Goal: Task Accomplishment & Management: Use online tool/utility

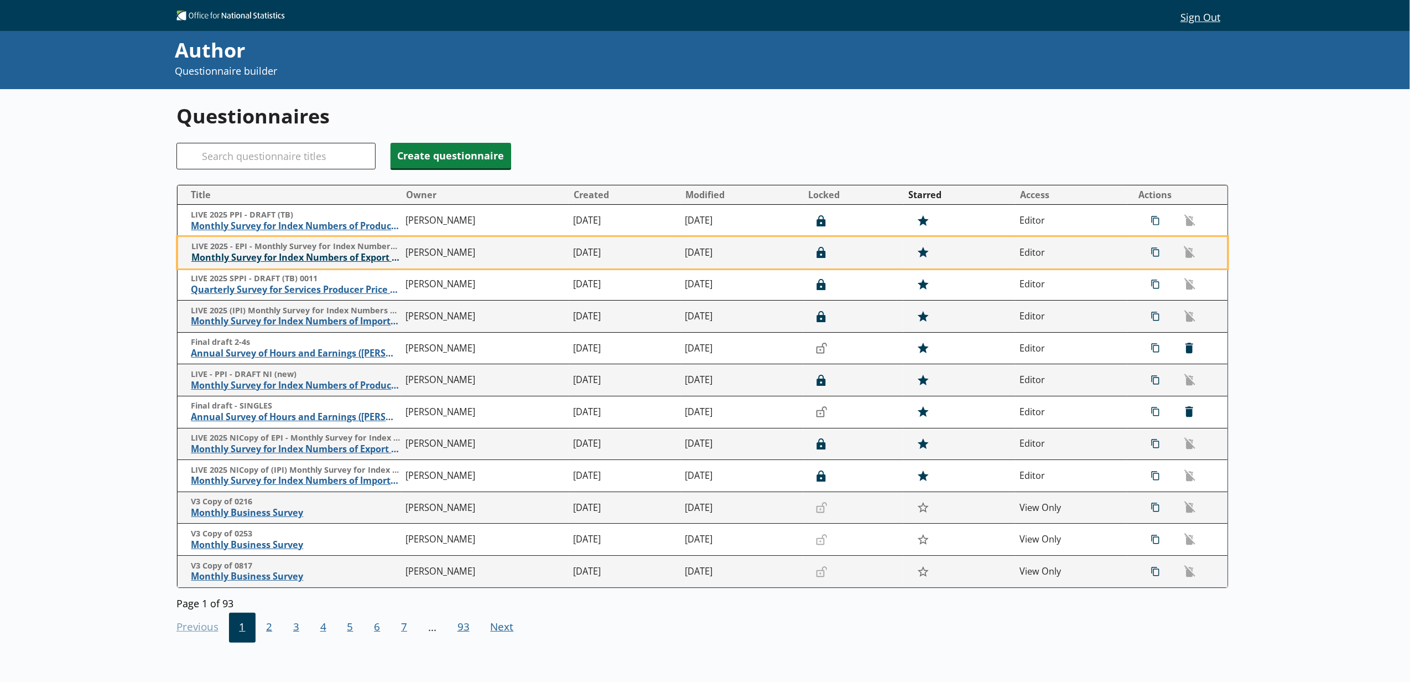
click at [319, 254] on span "Monthly Survey for Index Numbers of Export Prices - Price Quotation Return" at bounding box center [295, 258] width 209 height 12
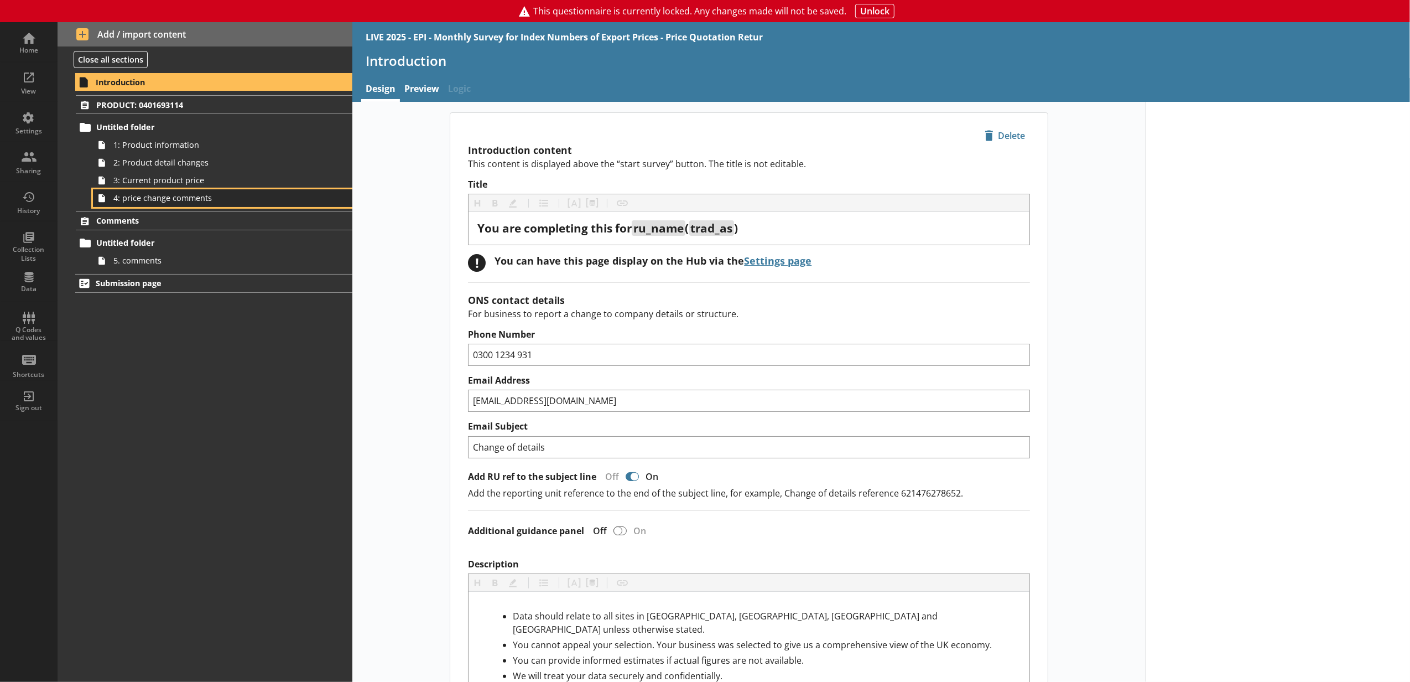
click at [240, 202] on span "4: price change comments" at bounding box center [207, 198] width 189 height 11
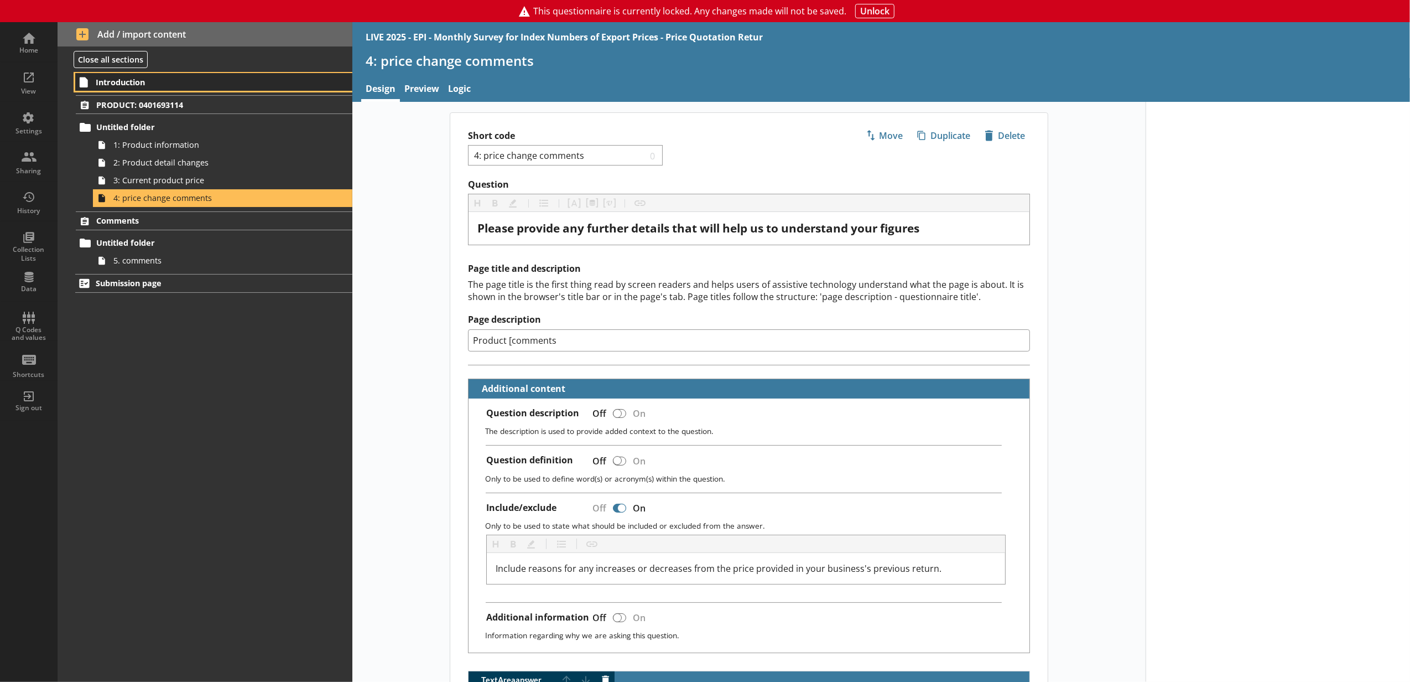
click at [221, 85] on span "Introduction" at bounding box center [197, 82] width 202 height 11
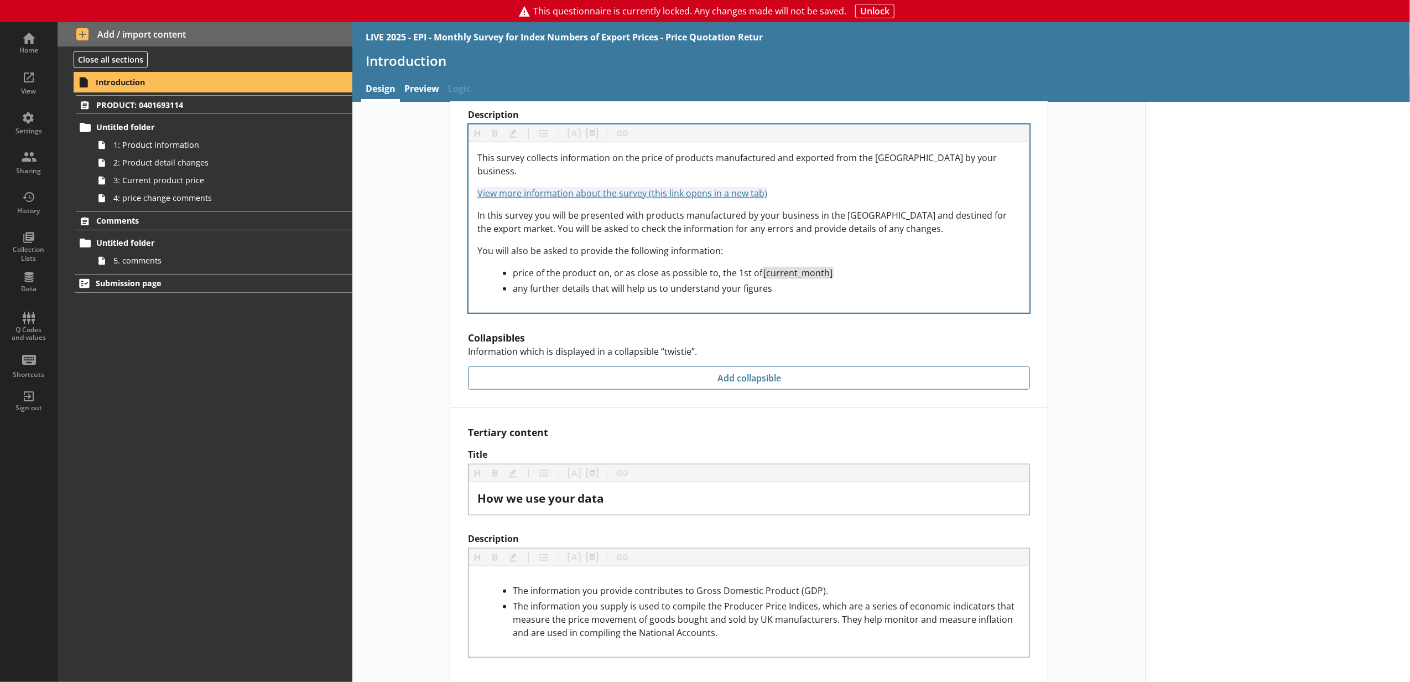
scroll to position [921, 0]
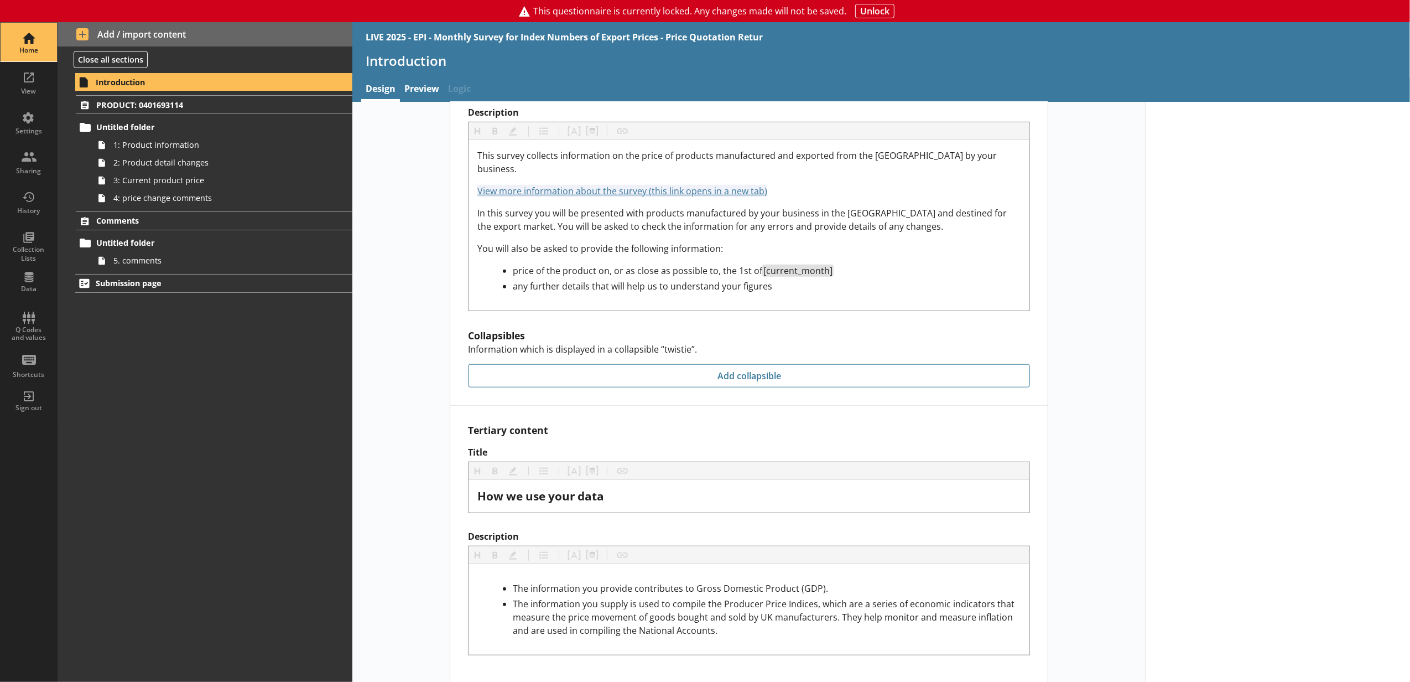
click at [40, 53] on div "Home" at bounding box center [28, 50] width 39 height 9
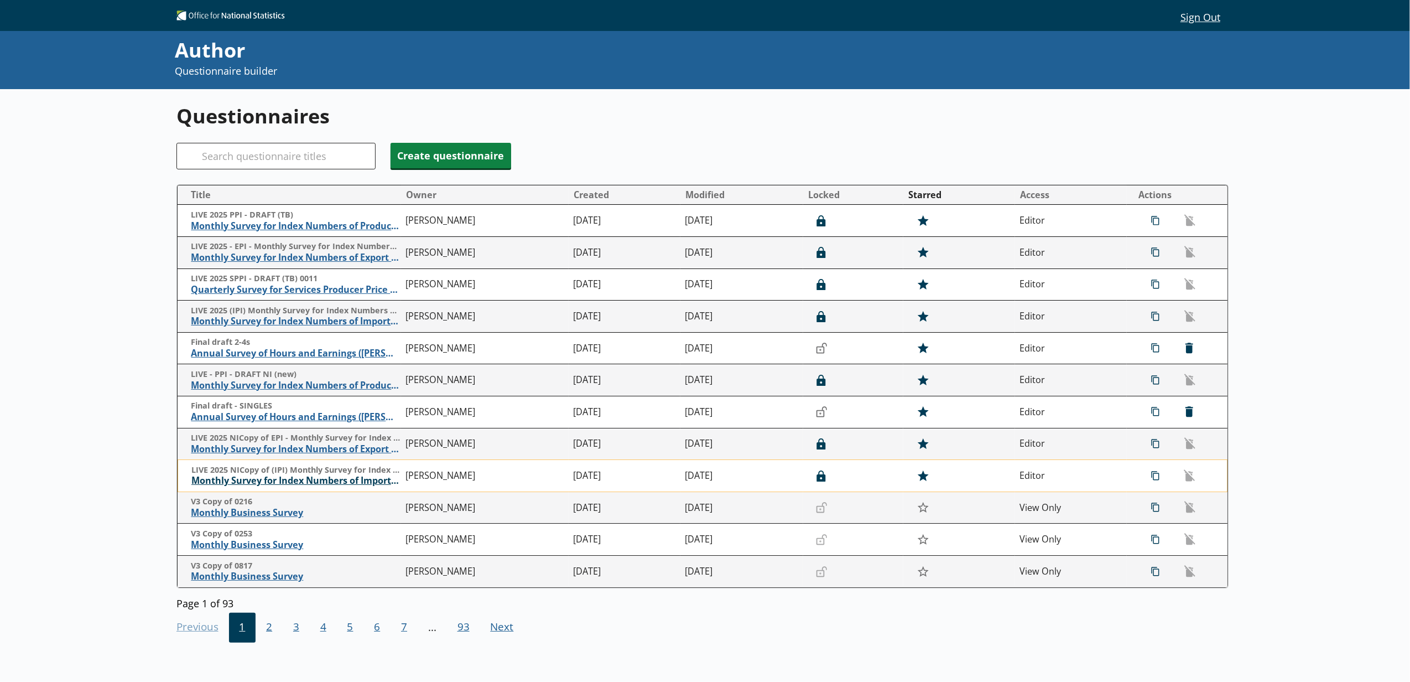
click at [255, 486] on span "Monthly Survey for Index Numbers of Import Prices - Price Quotation Return" at bounding box center [295, 481] width 209 height 12
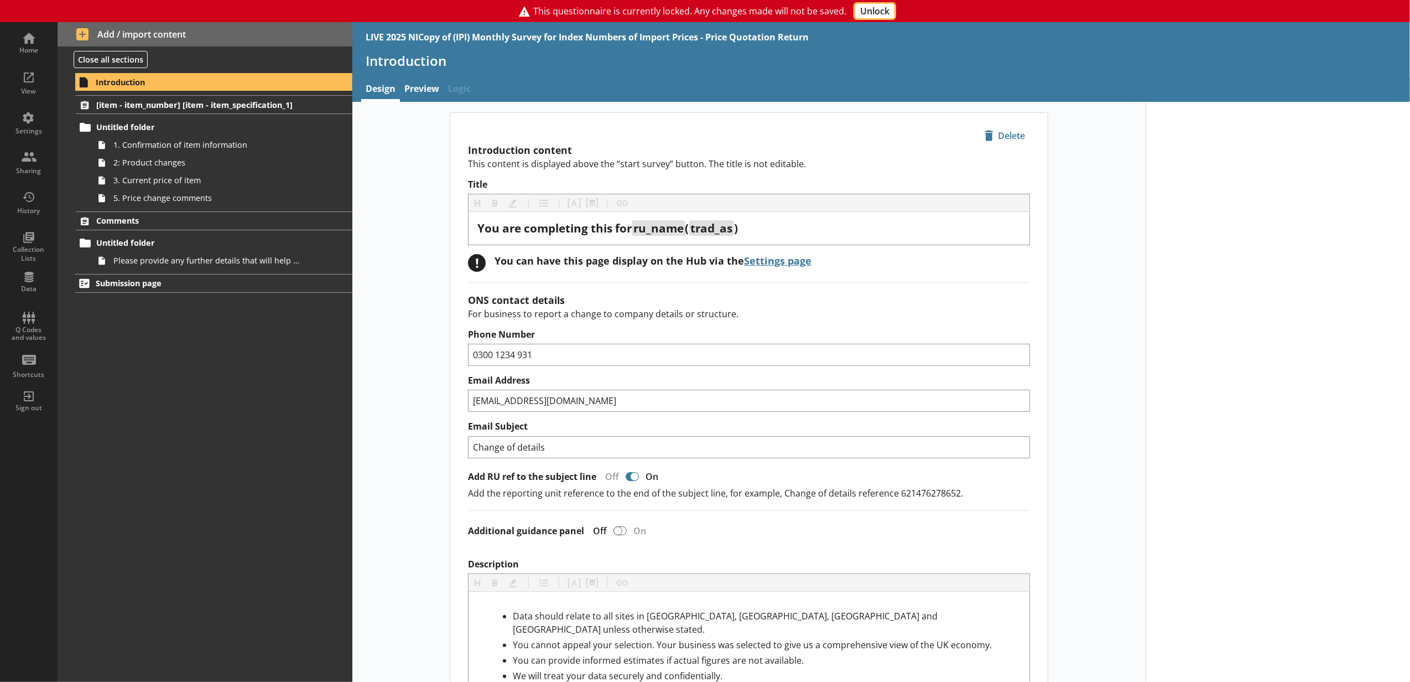
click at [875, 13] on button "Unlock" at bounding box center [874, 11] width 39 height 14
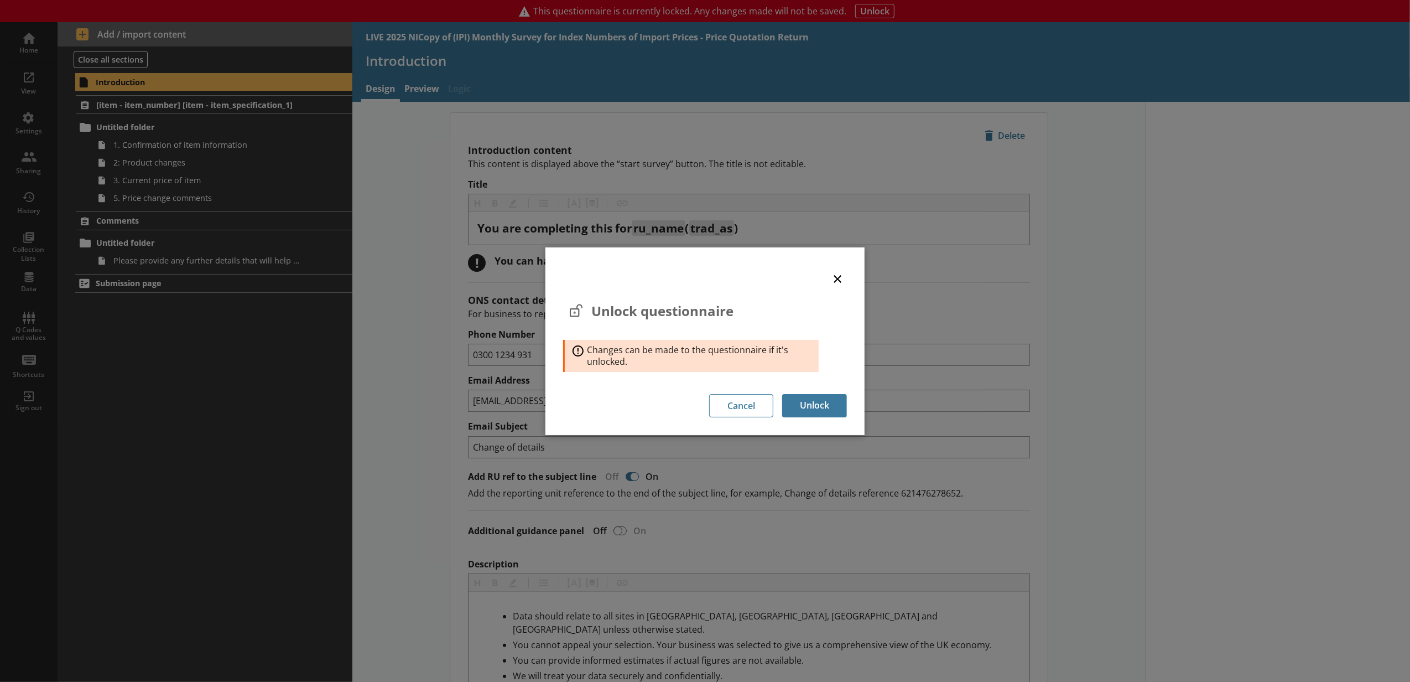
drag, startPoint x: 825, startPoint y: 407, endPoint x: 822, endPoint y: 249, distance: 158.2
click at [824, 404] on button "Unlock" at bounding box center [814, 405] width 65 height 23
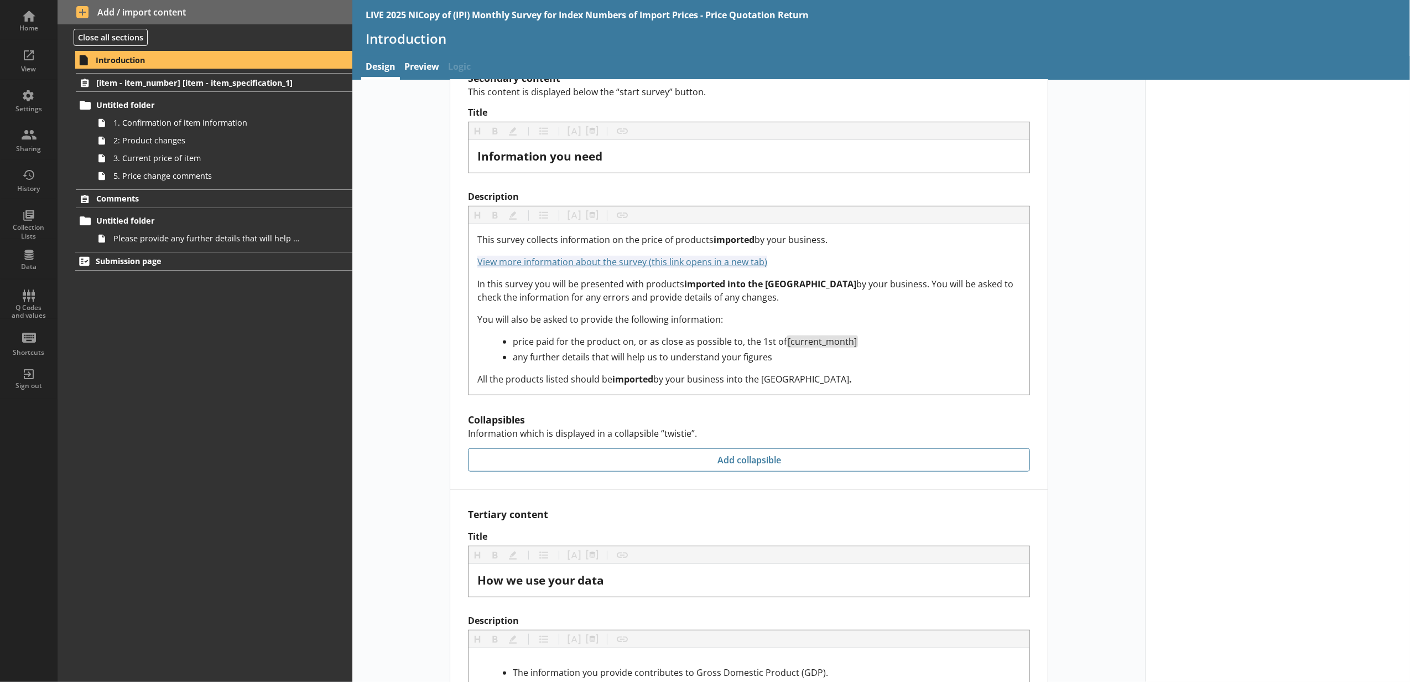
scroll to position [912, 0]
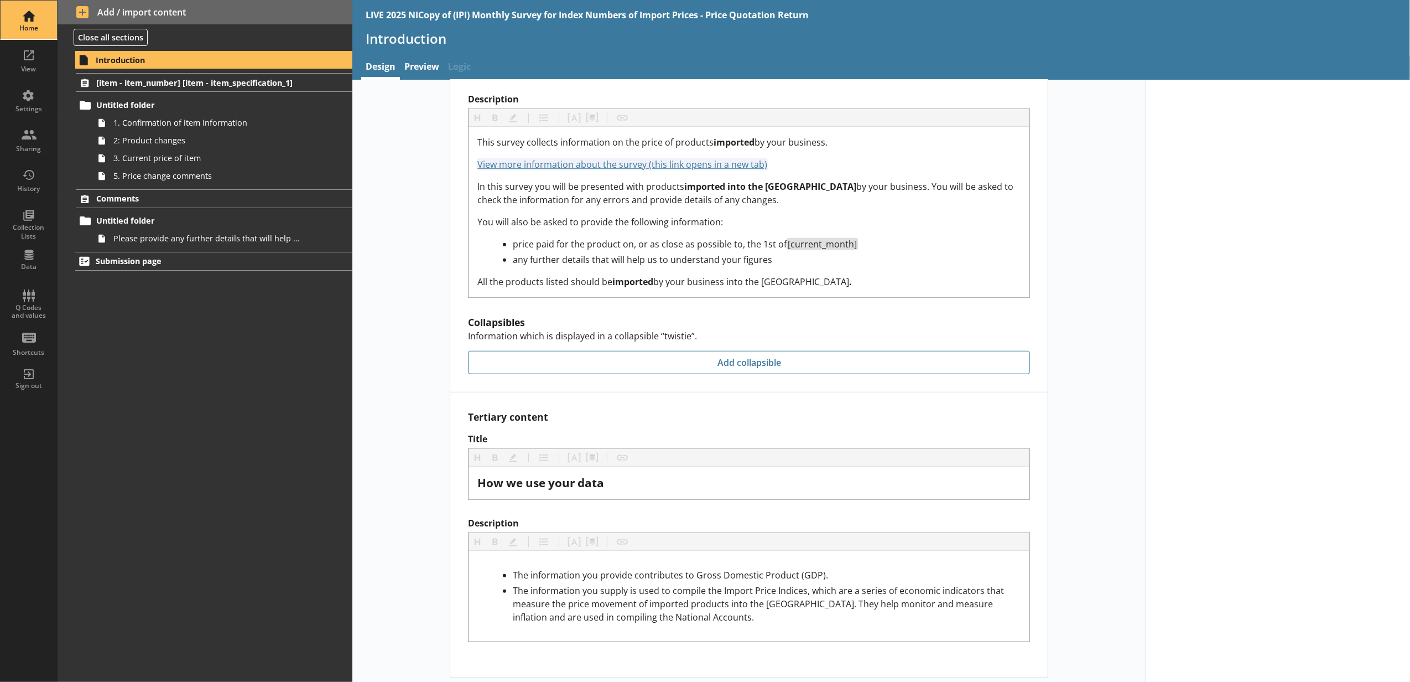
click at [29, 25] on div "Home" at bounding box center [28, 28] width 39 height 9
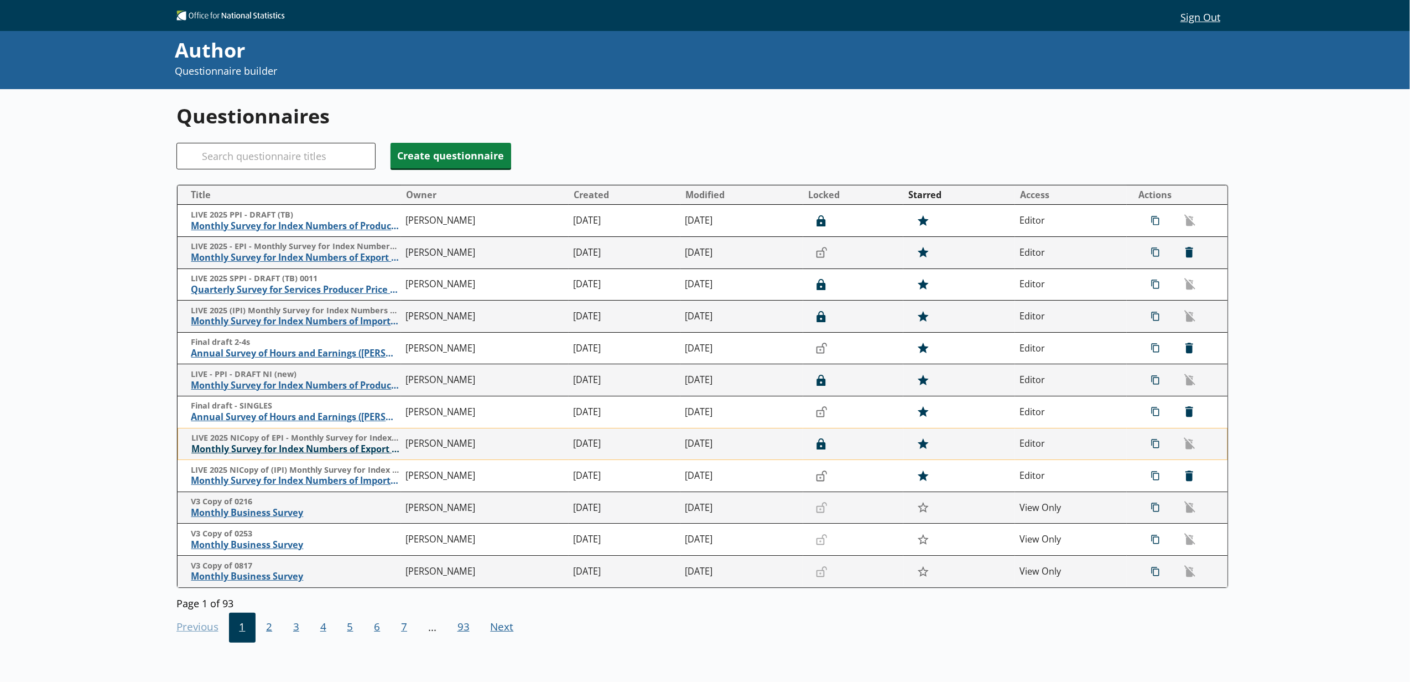
click at [326, 454] on span "Monthly Survey for Index Numbers of Export Prices - Price Quotation Return" at bounding box center [295, 449] width 209 height 12
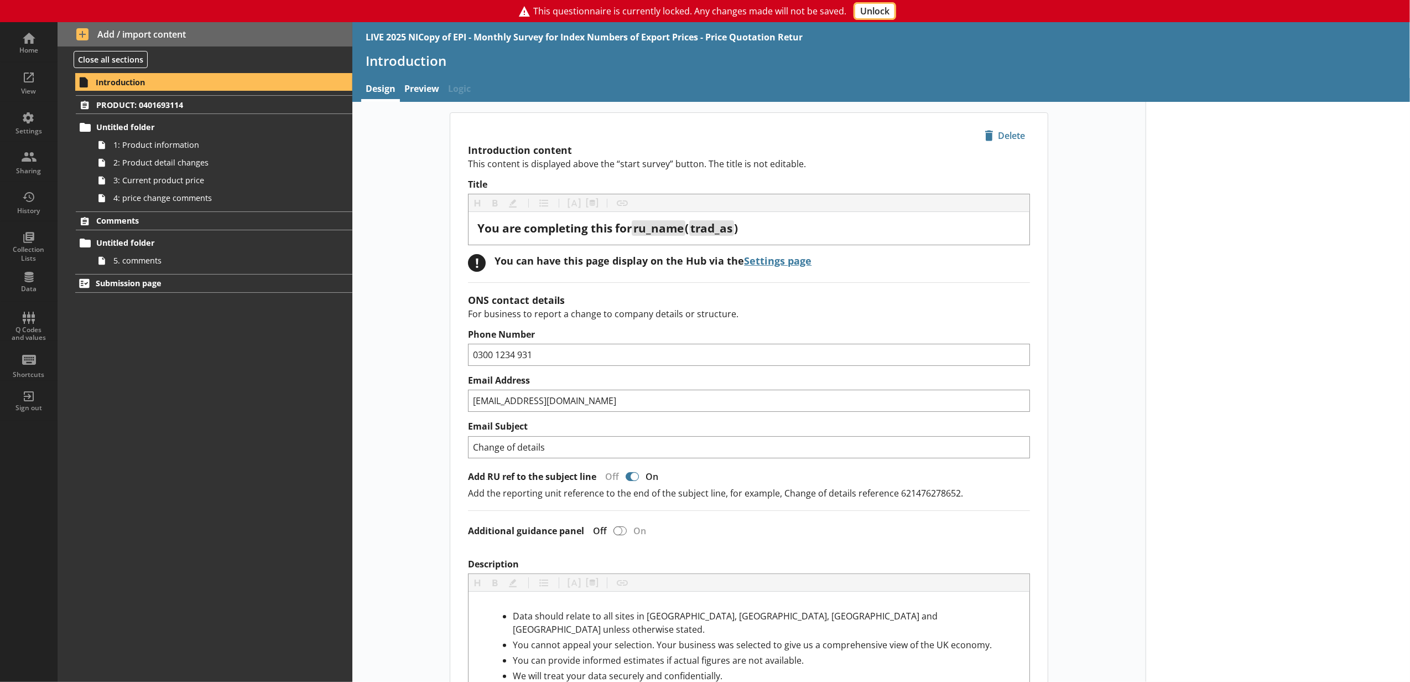
click at [882, 14] on button "Unlock" at bounding box center [874, 11] width 39 height 14
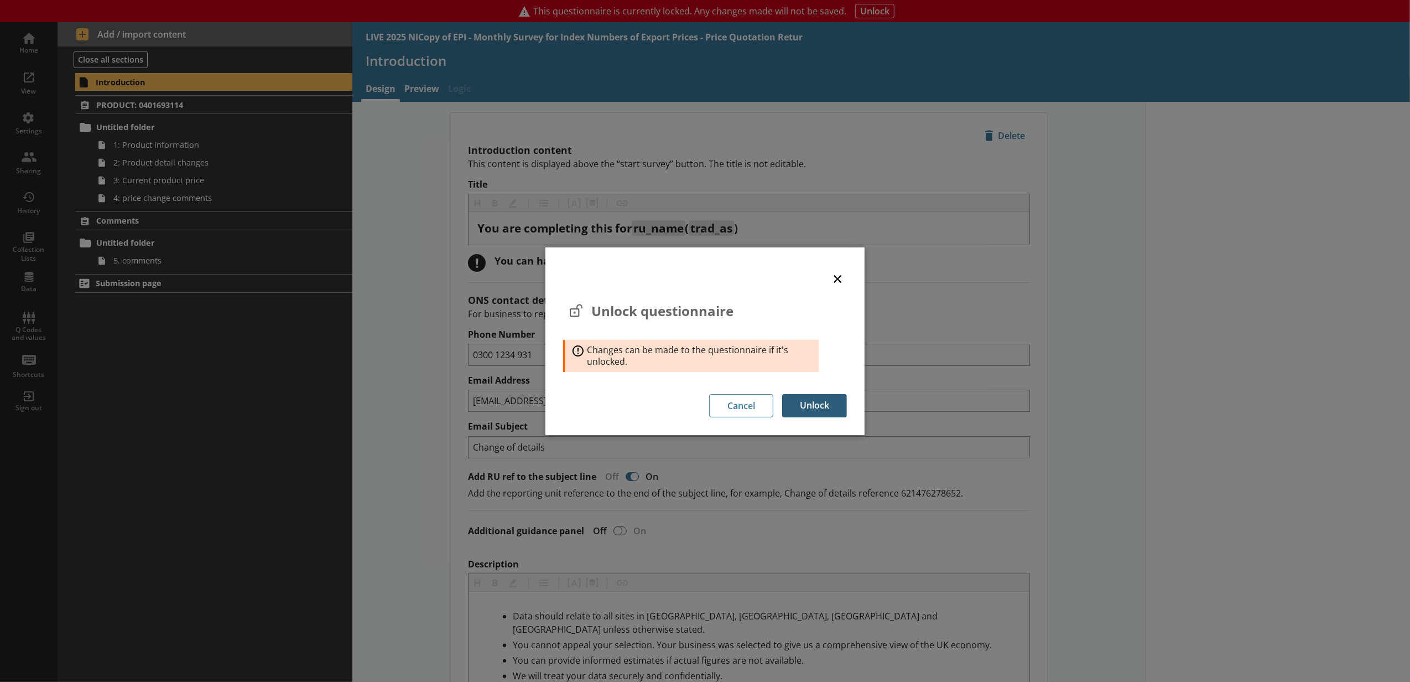
click at [824, 399] on button "Unlock" at bounding box center [814, 405] width 65 height 23
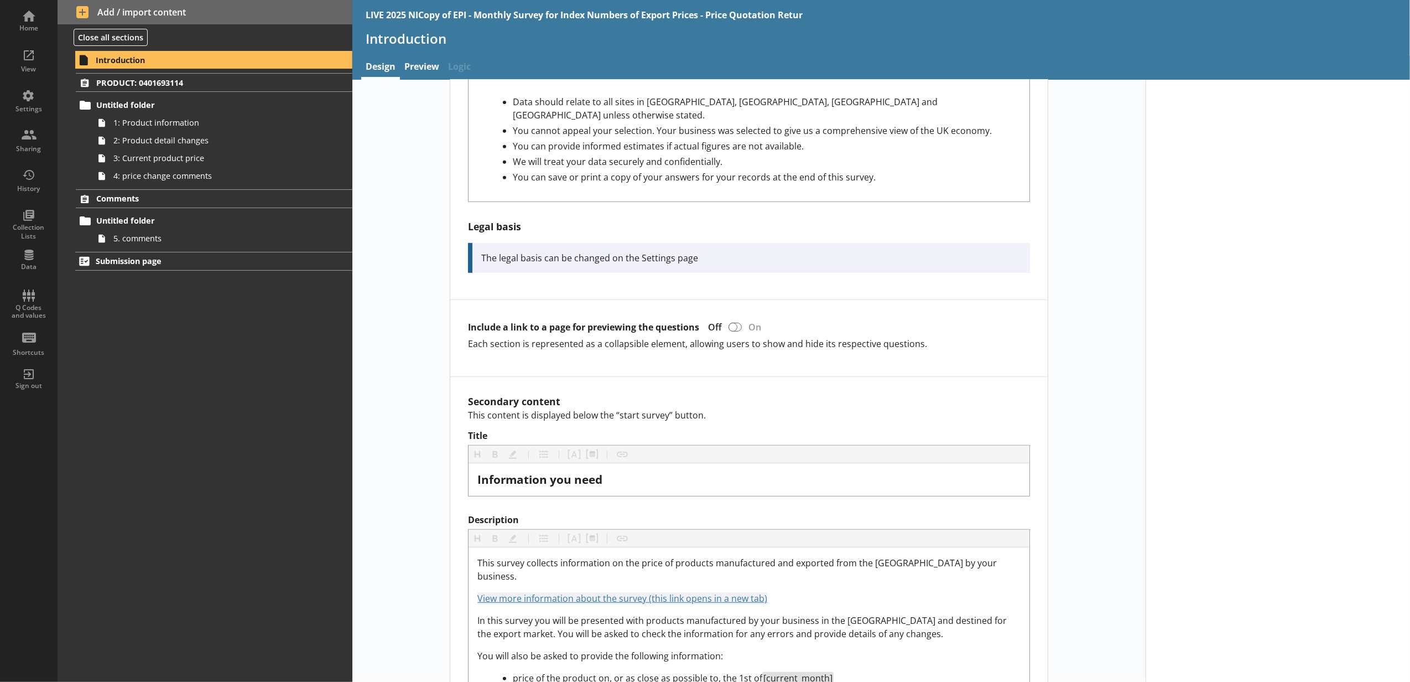
scroll to position [899, 0]
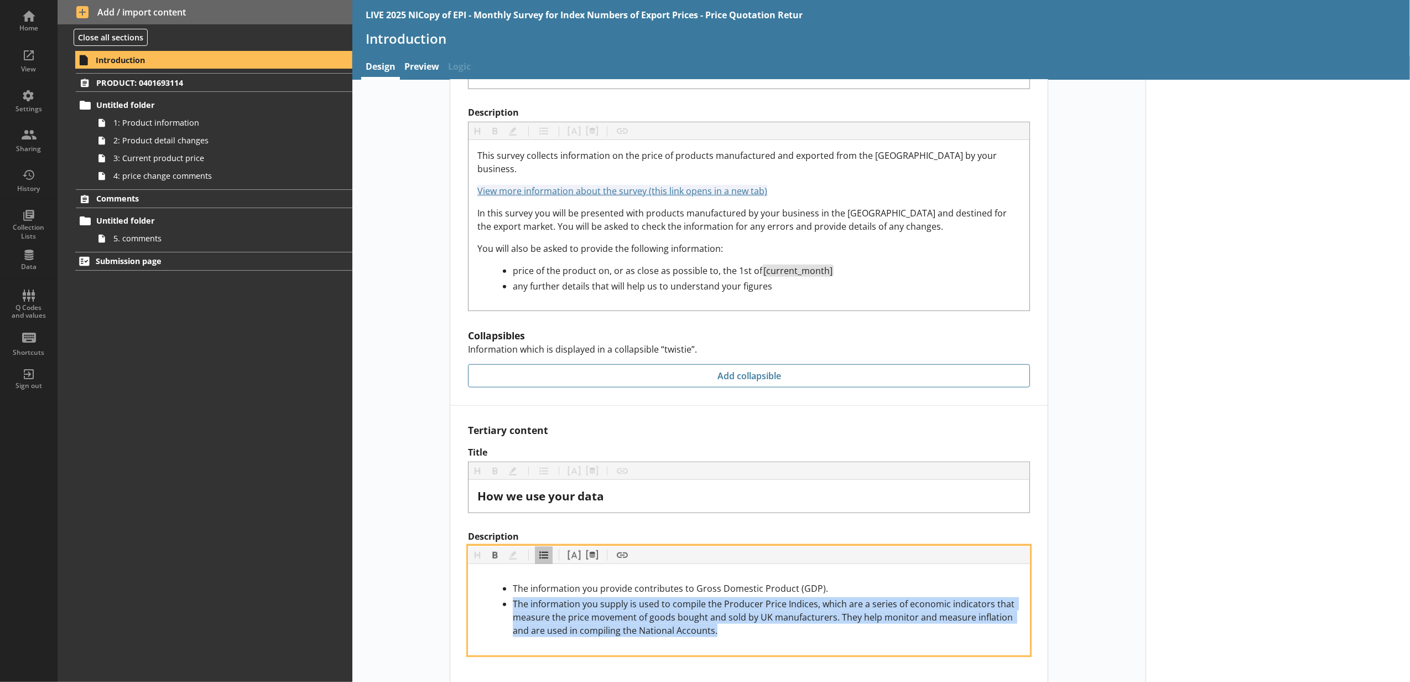
drag, startPoint x: 689, startPoint y: 617, endPoint x: 489, endPoint y: 589, distance: 202.2
click at [513, 597] on div "The information you supply is used to compile the Producer Price Indices, which…" at bounding box center [767, 617] width 508 height 40
copy span "The information you supply is used to compile the Producer Price Indices, which…"
click at [720, 597] on span "The information you supply is used to compile the Producer Price Indices, which…" at bounding box center [765, 616] width 504 height 39
drag, startPoint x: 676, startPoint y: 615, endPoint x: 480, endPoint y: 589, distance: 197.5
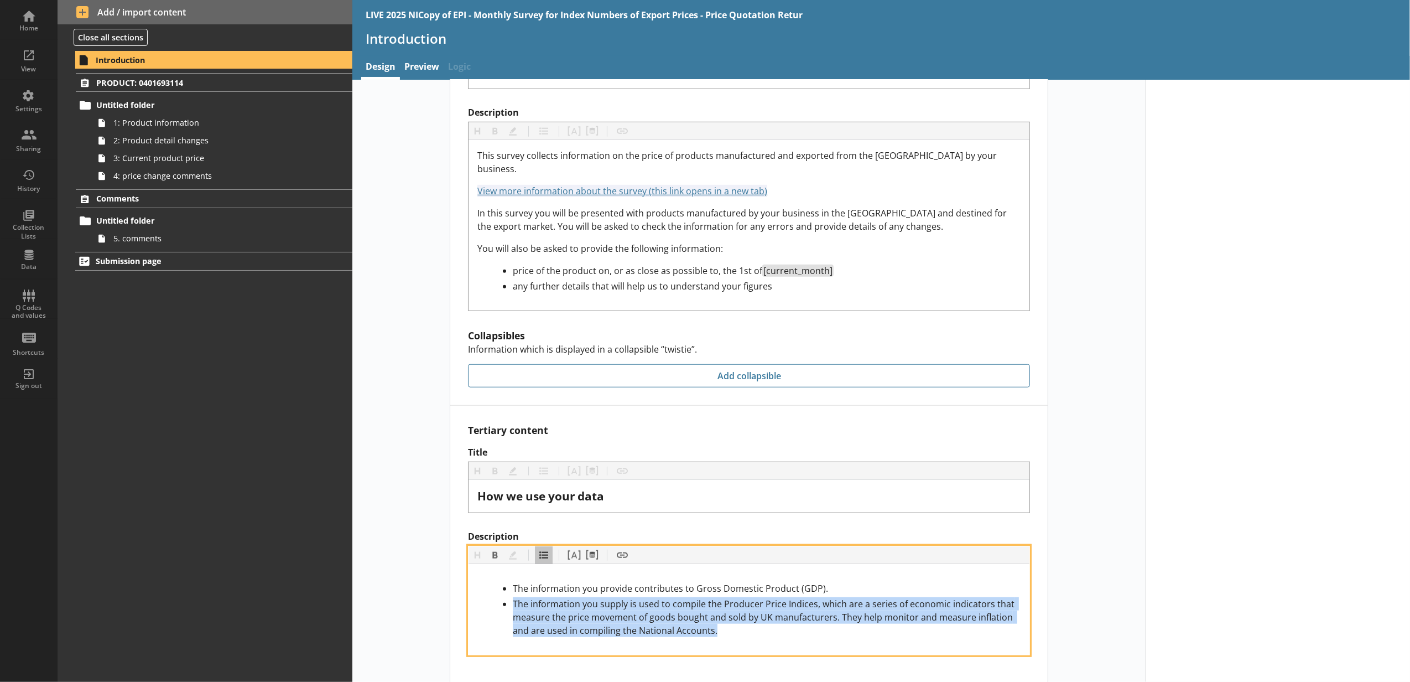
click at [513, 597] on li "The information you supply is used to compile the Producer Price Indices, which…" at bounding box center [767, 617] width 508 height 40
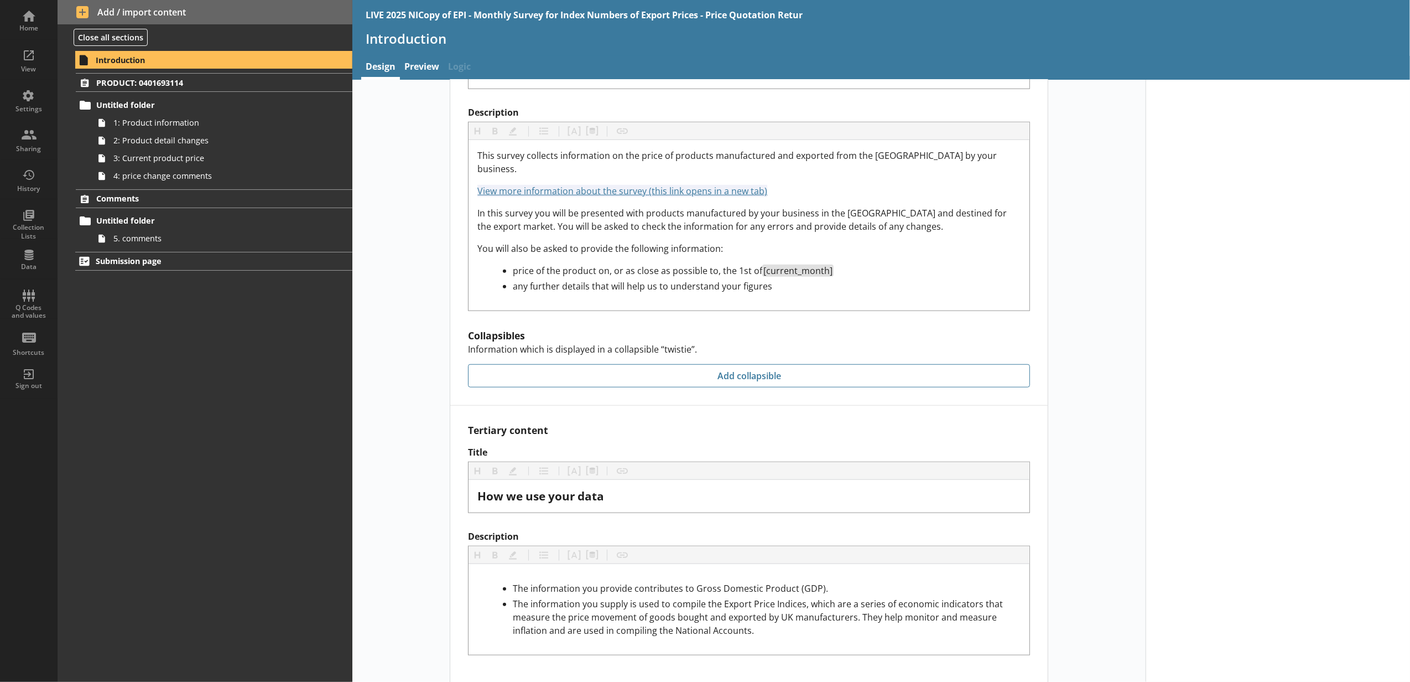
click at [304, 77] on link "PRODUCT: 0401693114" at bounding box center [214, 82] width 277 height 19
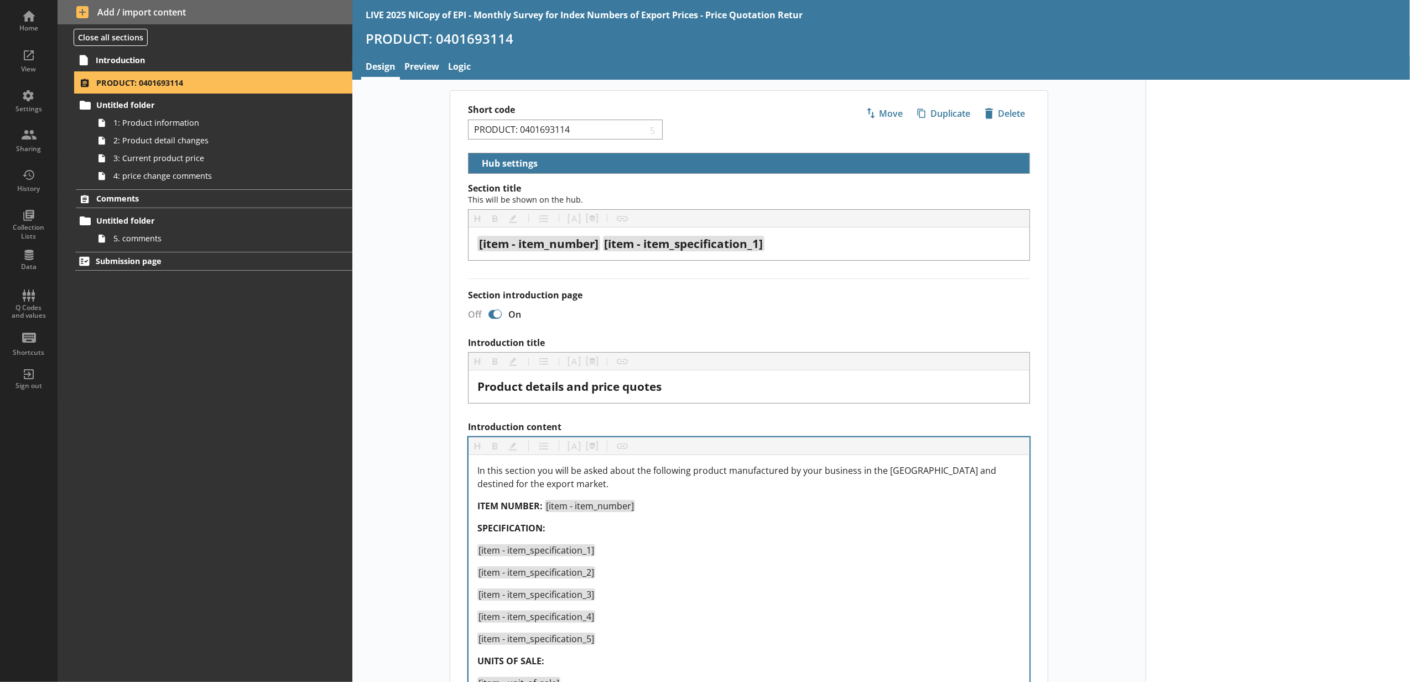
select select "5d514584-2e6d-4149-86df-4889fd375b9d"
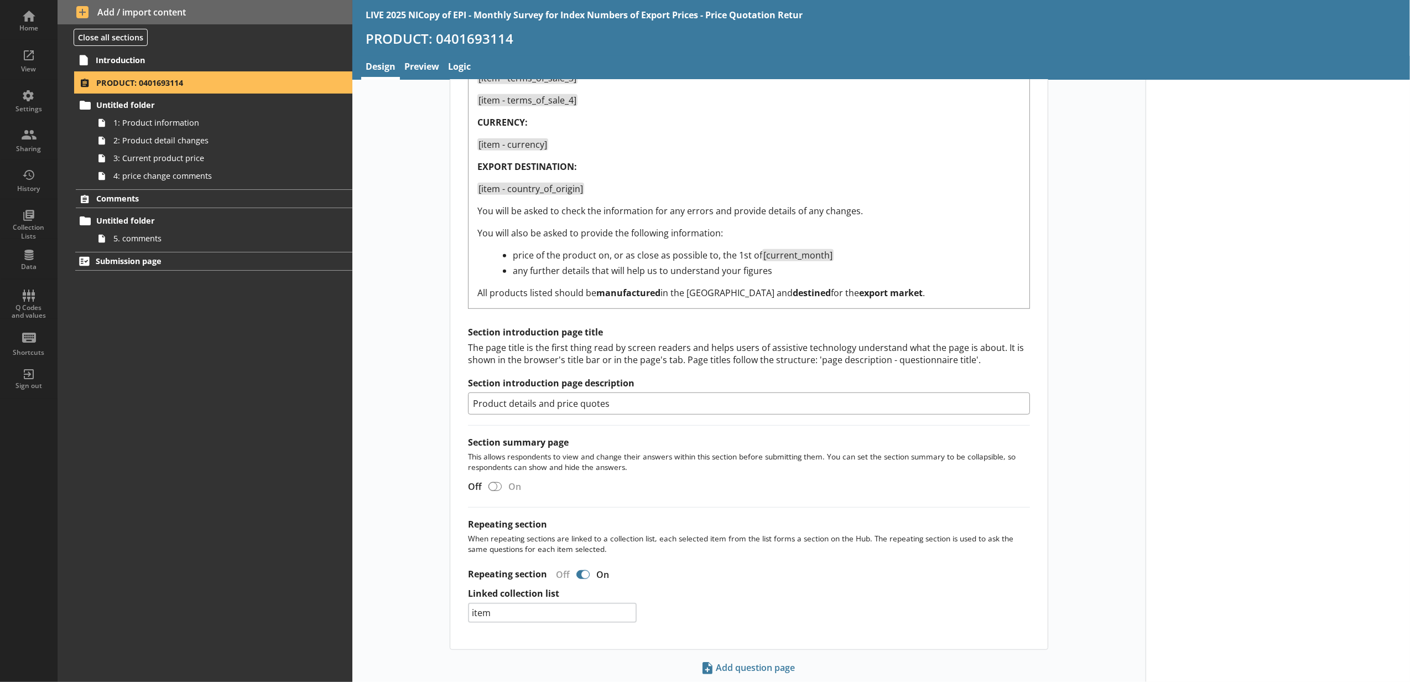
scroll to position [729, 0]
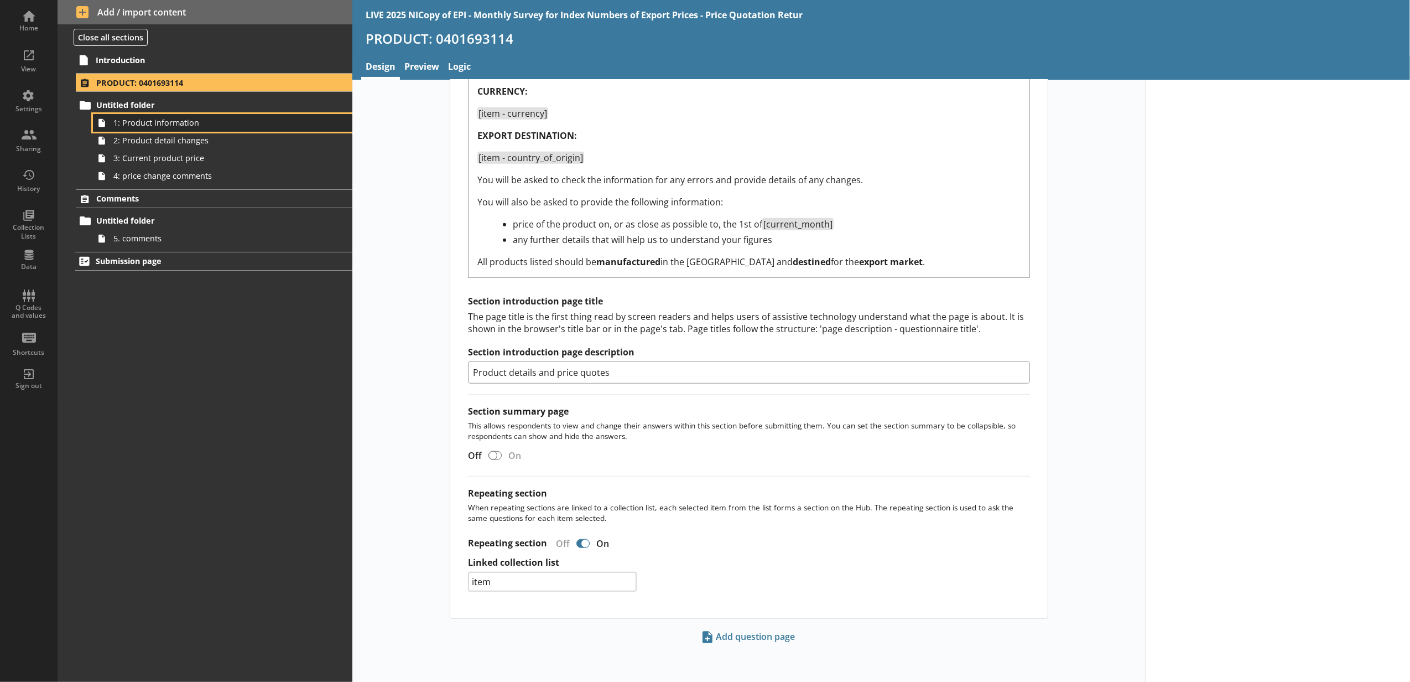
click at [230, 131] on link "1: Product information" at bounding box center [222, 123] width 259 height 18
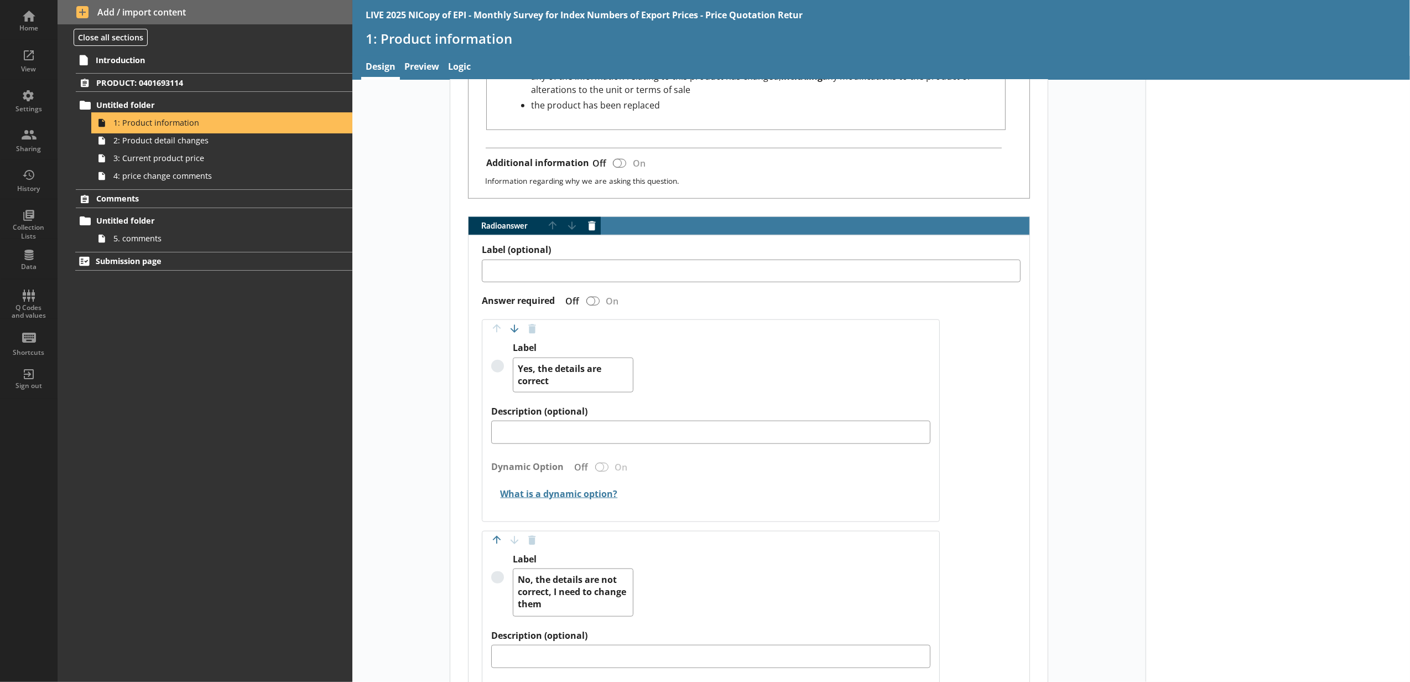
scroll to position [1222, 0]
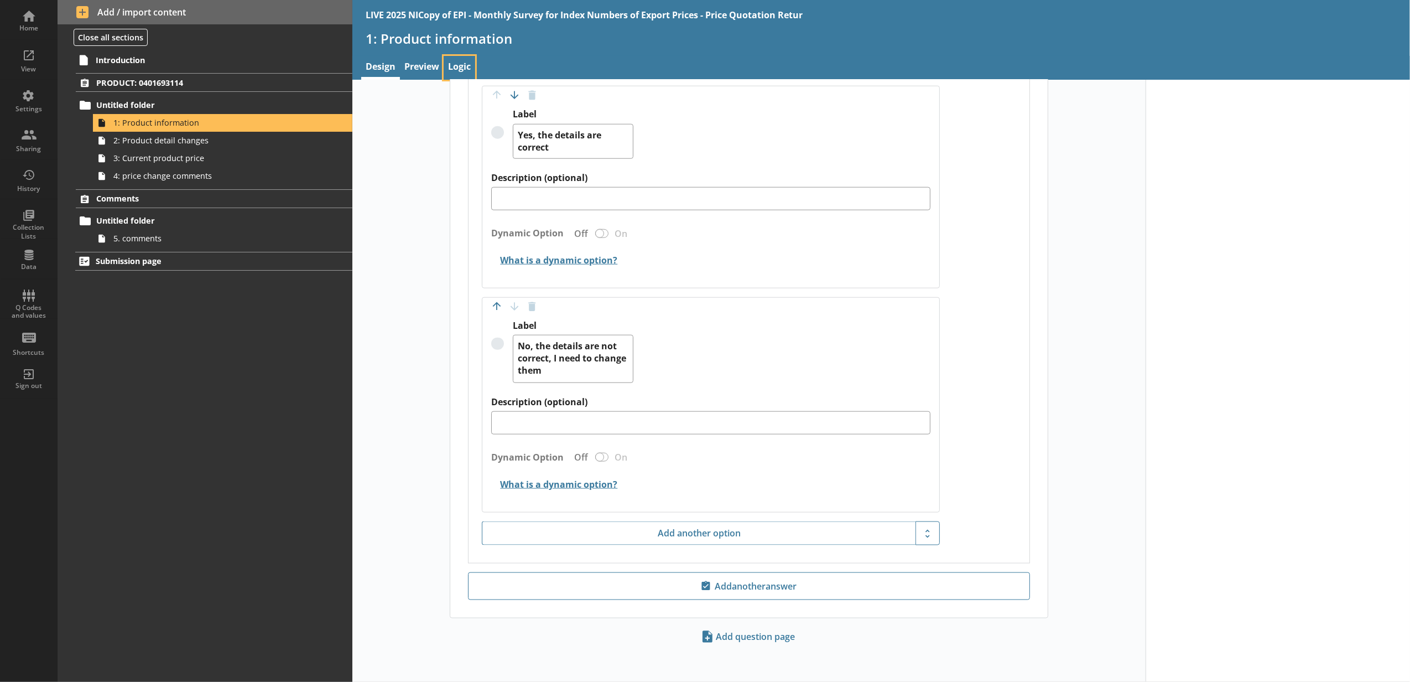
click at [454, 72] on link "Logic" at bounding box center [460, 68] width 32 height 24
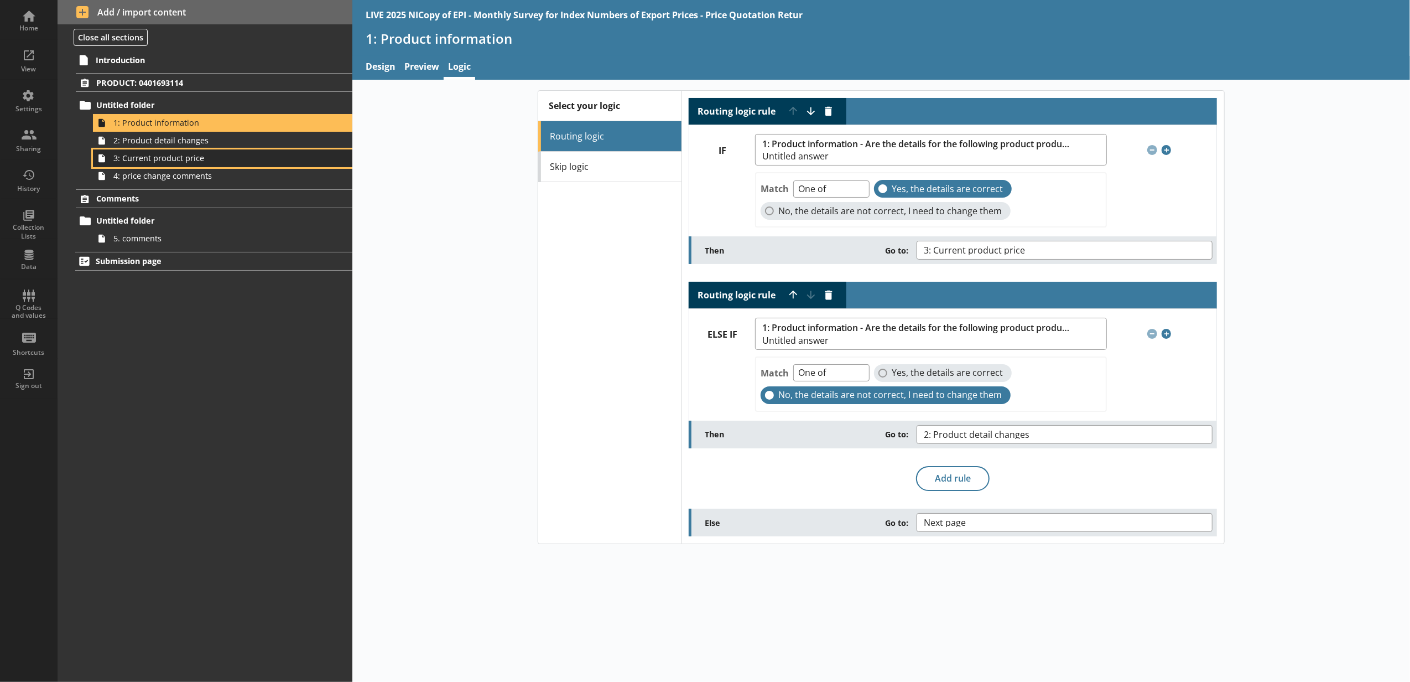
click at [268, 150] on link "3: Current product price" at bounding box center [222, 158] width 259 height 18
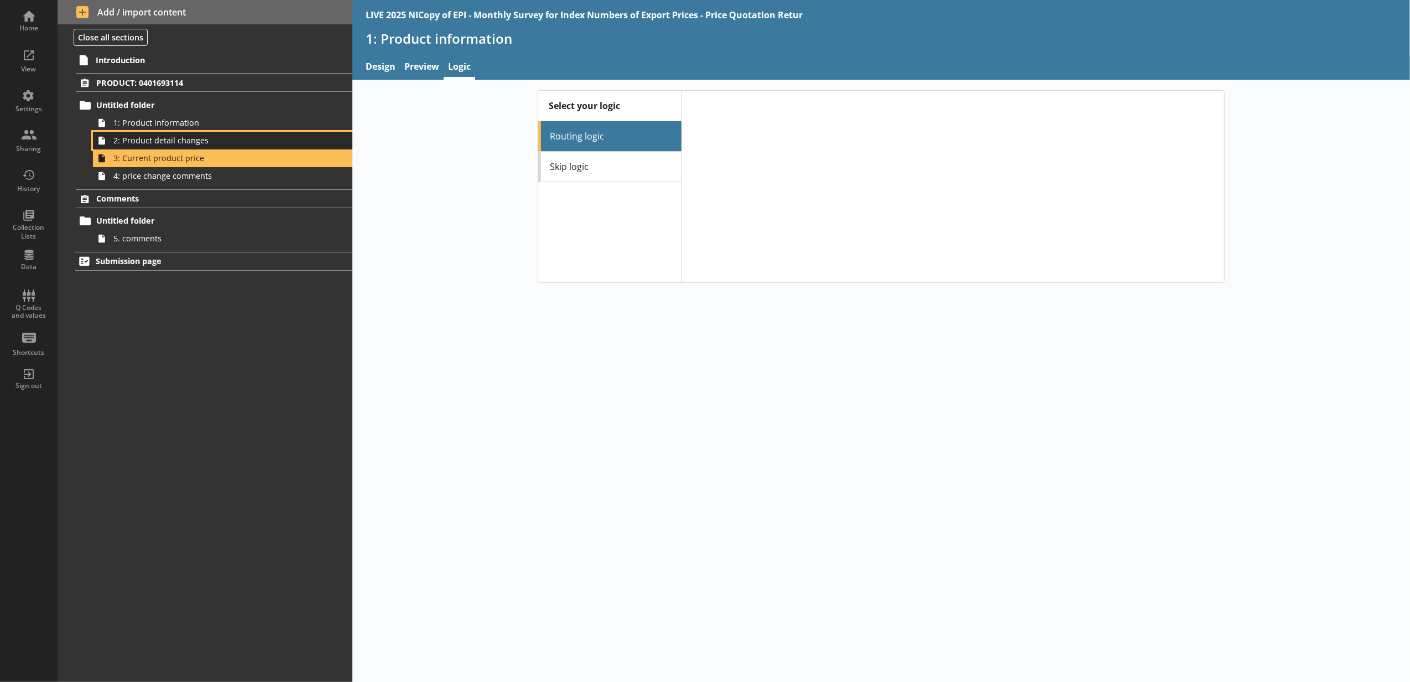
click at [271, 145] on span "2: Product detail changes" at bounding box center [207, 140] width 189 height 11
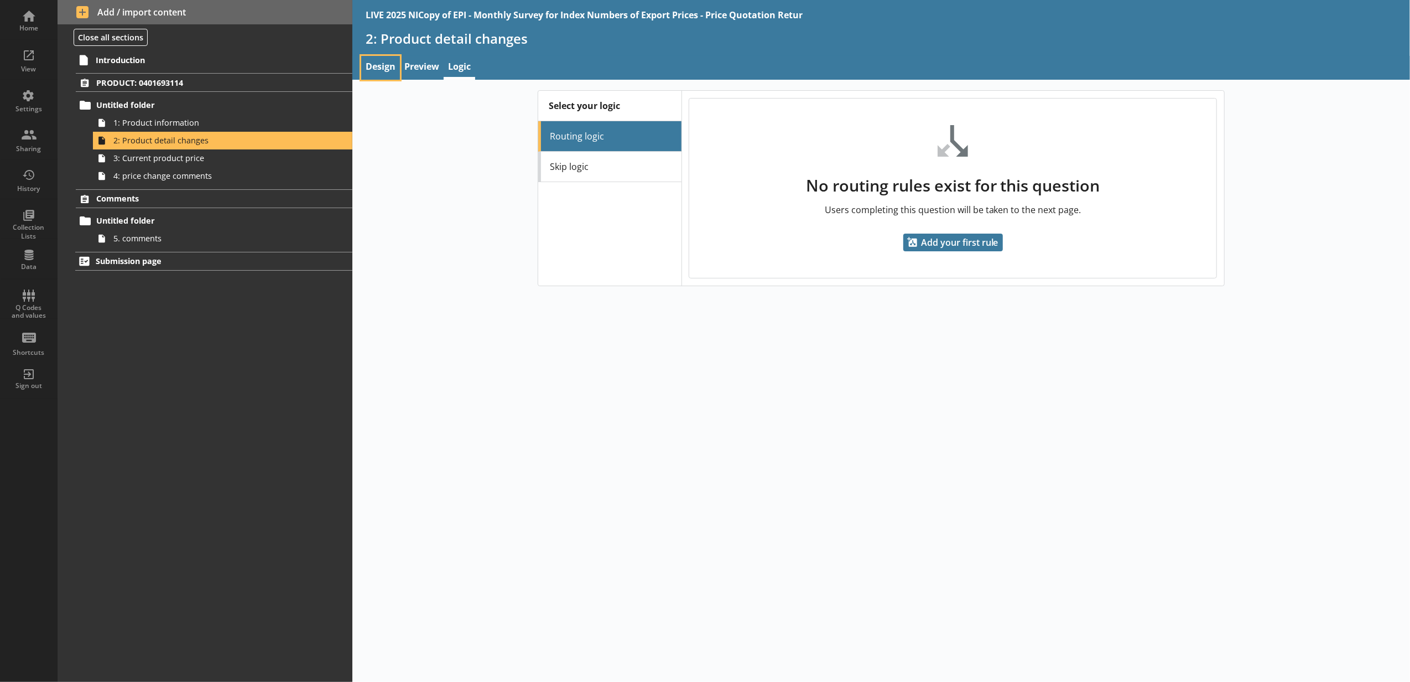
click at [387, 77] on link "Design" at bounding box center [380, 68] width 39 height 24
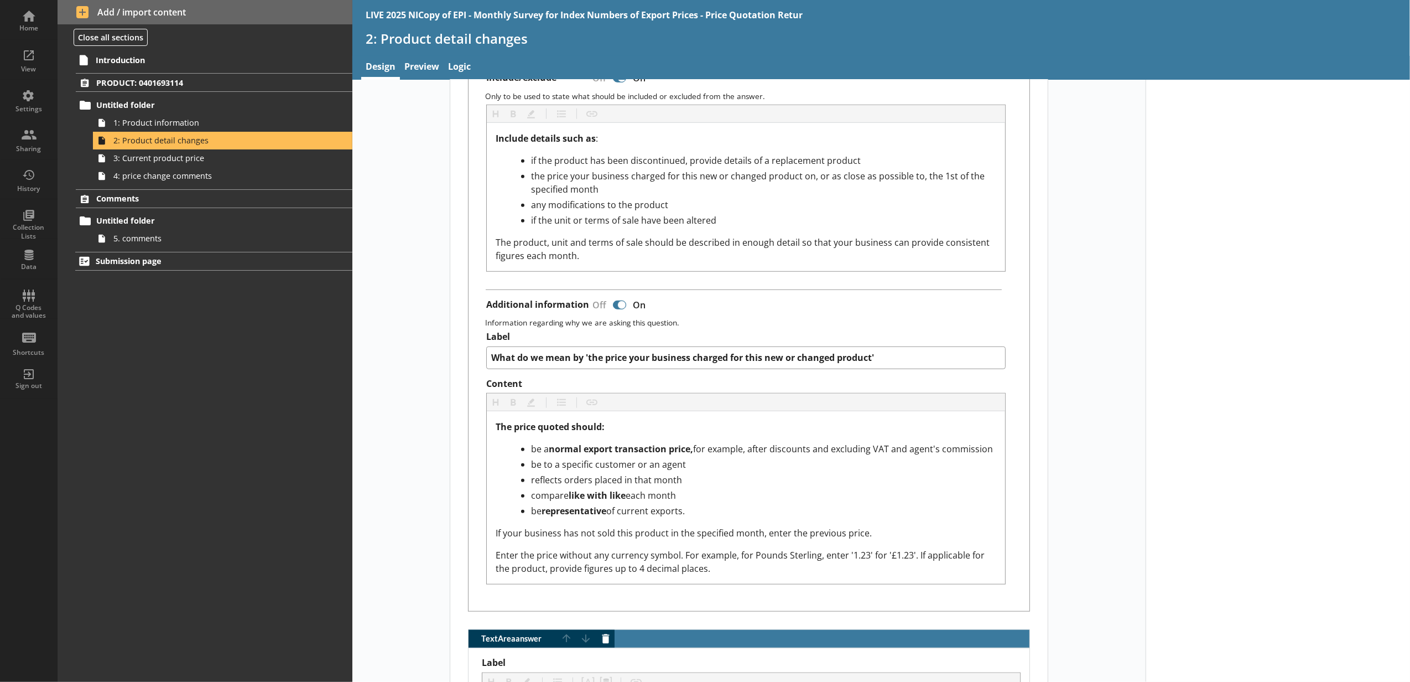
scroll to position [861, 0]
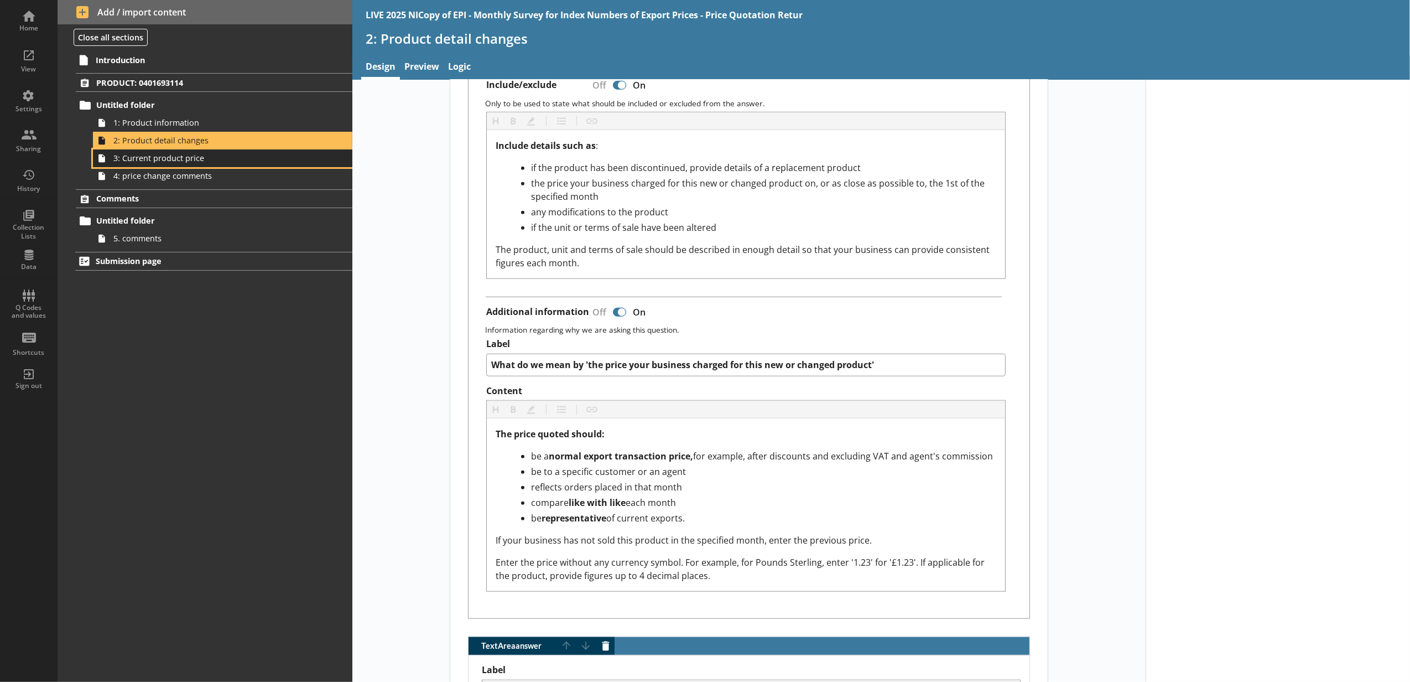
click at [243, 167] on link "3: Current product price" at bounding box center [222, 158] width 259 height 18
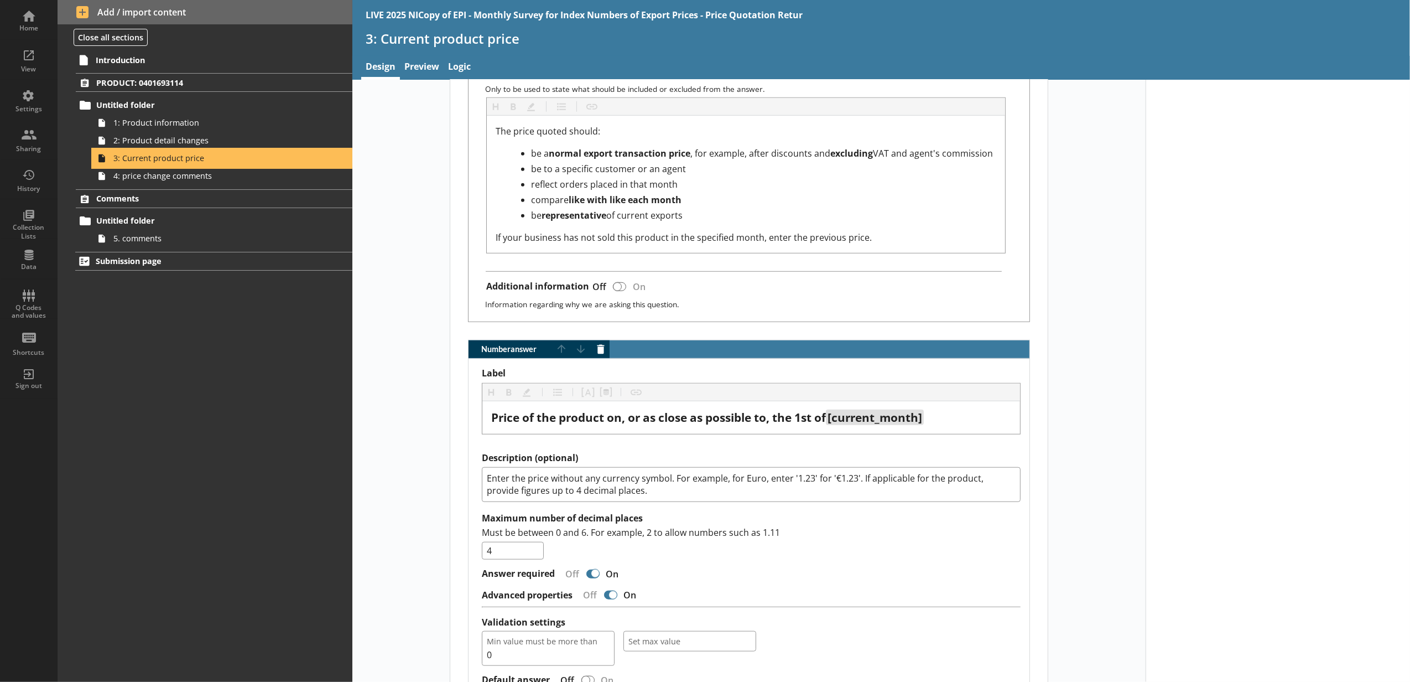
scroll to position [1106, 0]
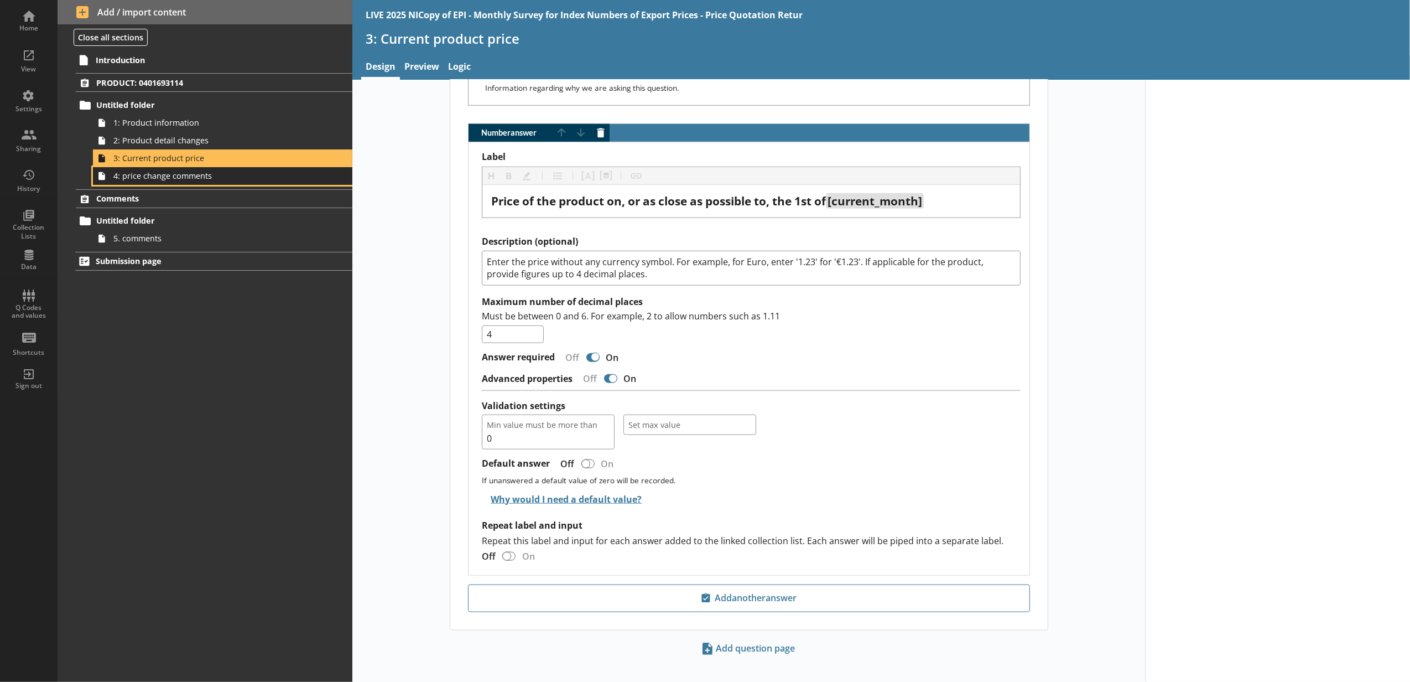
click at [259, 178] on span "4: price change comments" at bounding box center [207, 175] width 189 height 11
type textarea "x"
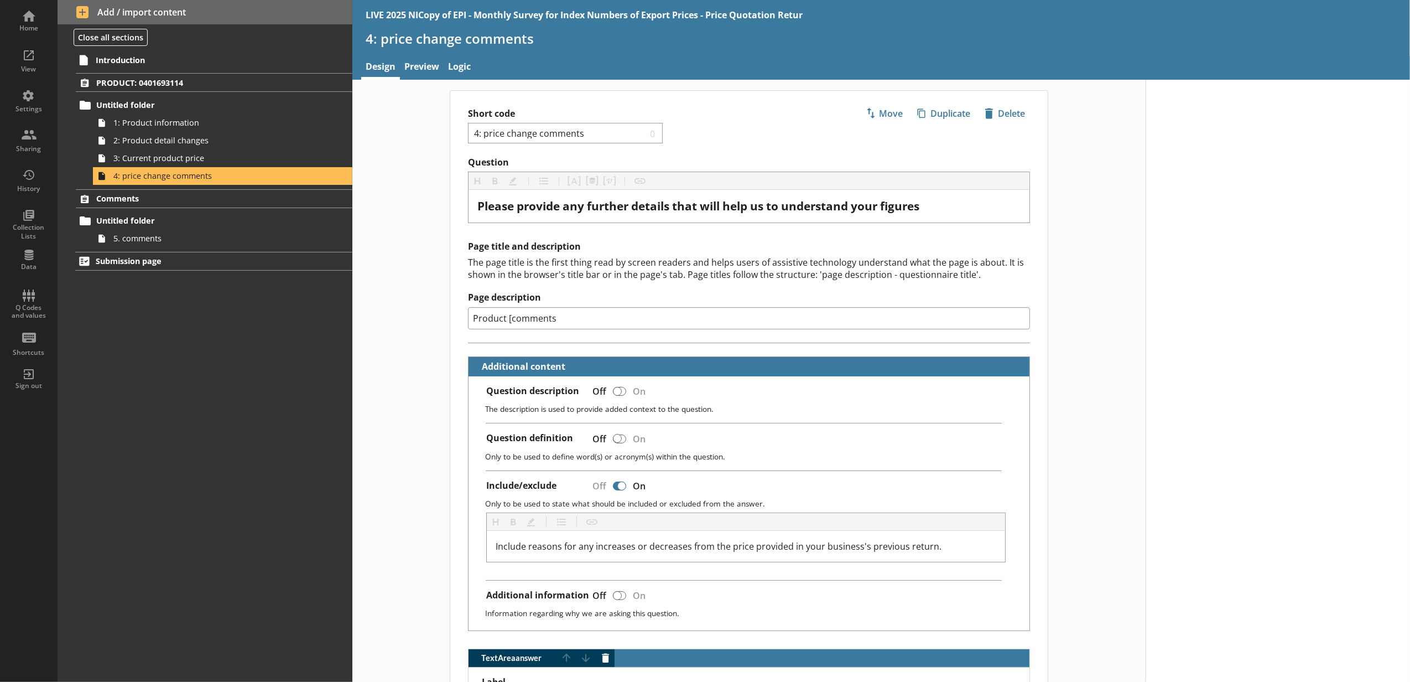
click at [502, 320] on input "Product [comments" at bounding box center [749, 318] width 562 height 22
click at [506, 324] on input "Product [comments" at bounding box center [749, 318] width 562 height 22
type input "Product comments"
click at [1136, 370] on div "Short code 4: price change comments 0 Move icon-copy Duplicate icon-delete Crea…" at bounding box center [748, 503] width 793 height 826
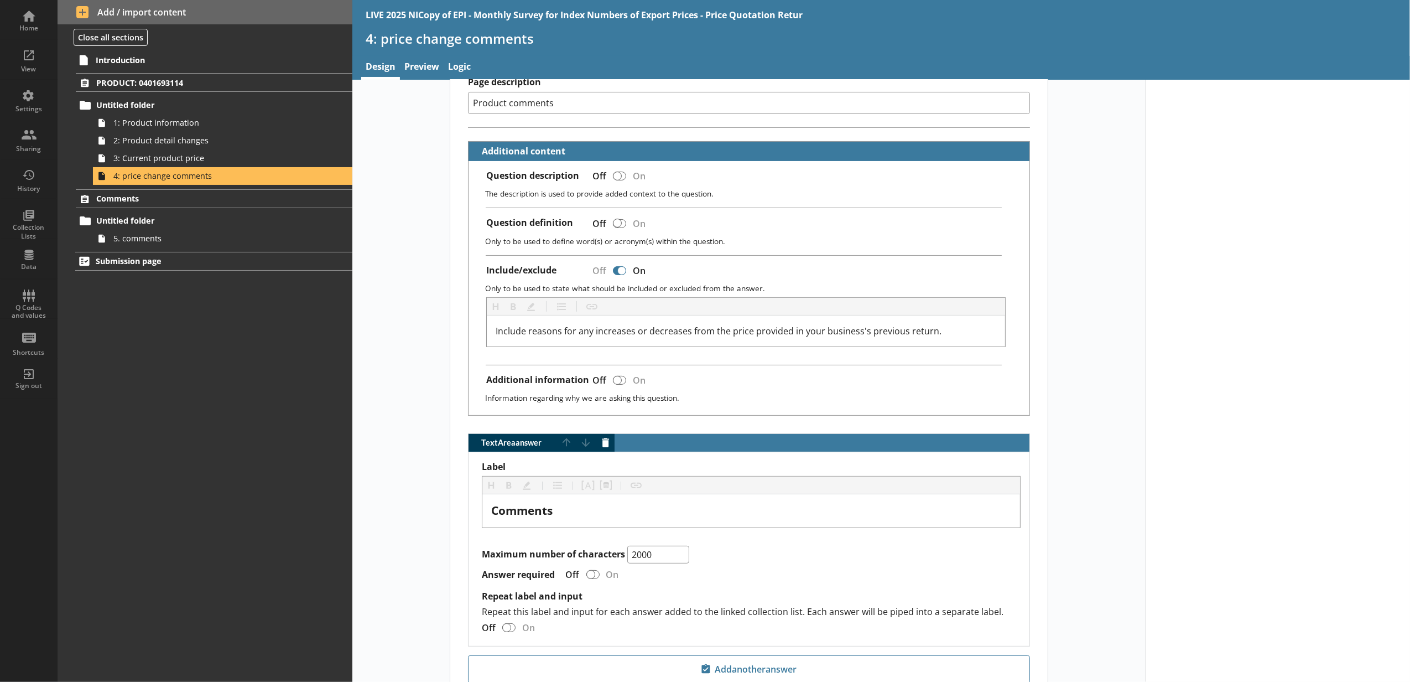
scroll to position [246, 0]
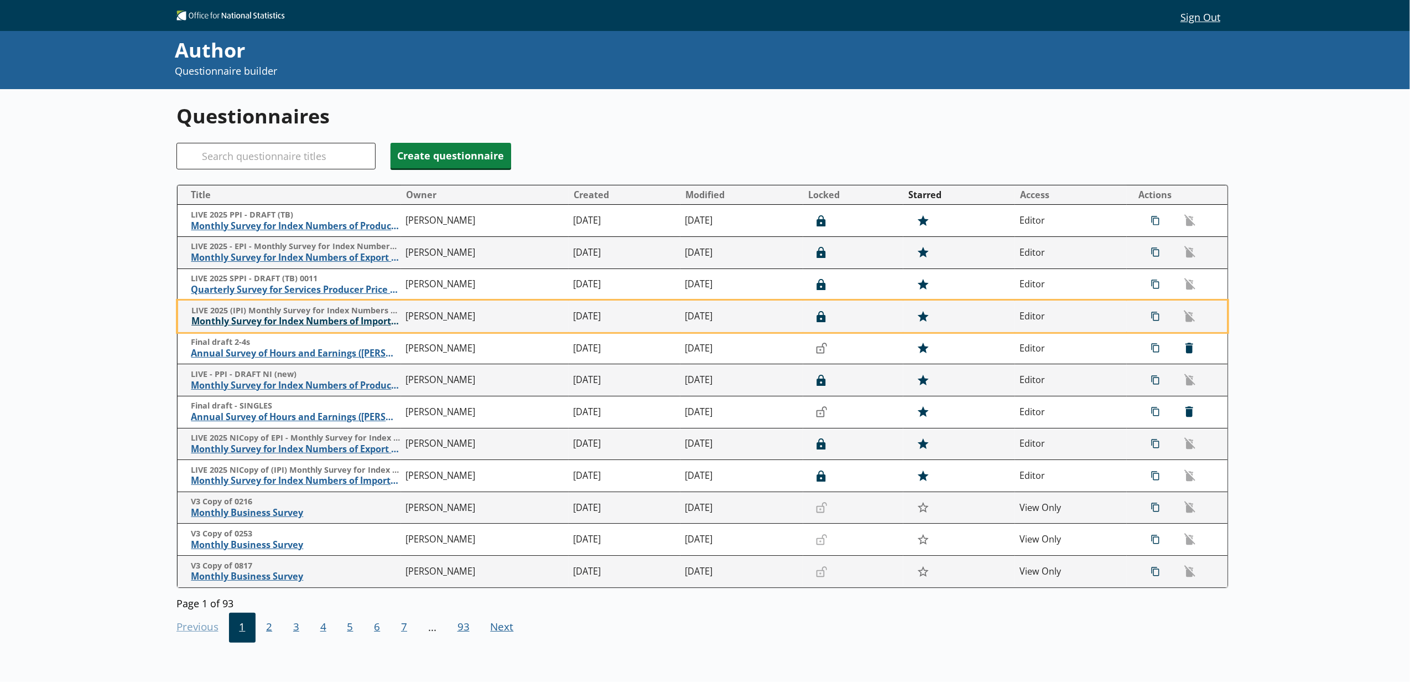
click at [309, 321] on span "Monthly Survey for Index Numbers of Import Prices - Price Quotation Return" at bounding box center [295, 321] width 209 height 12
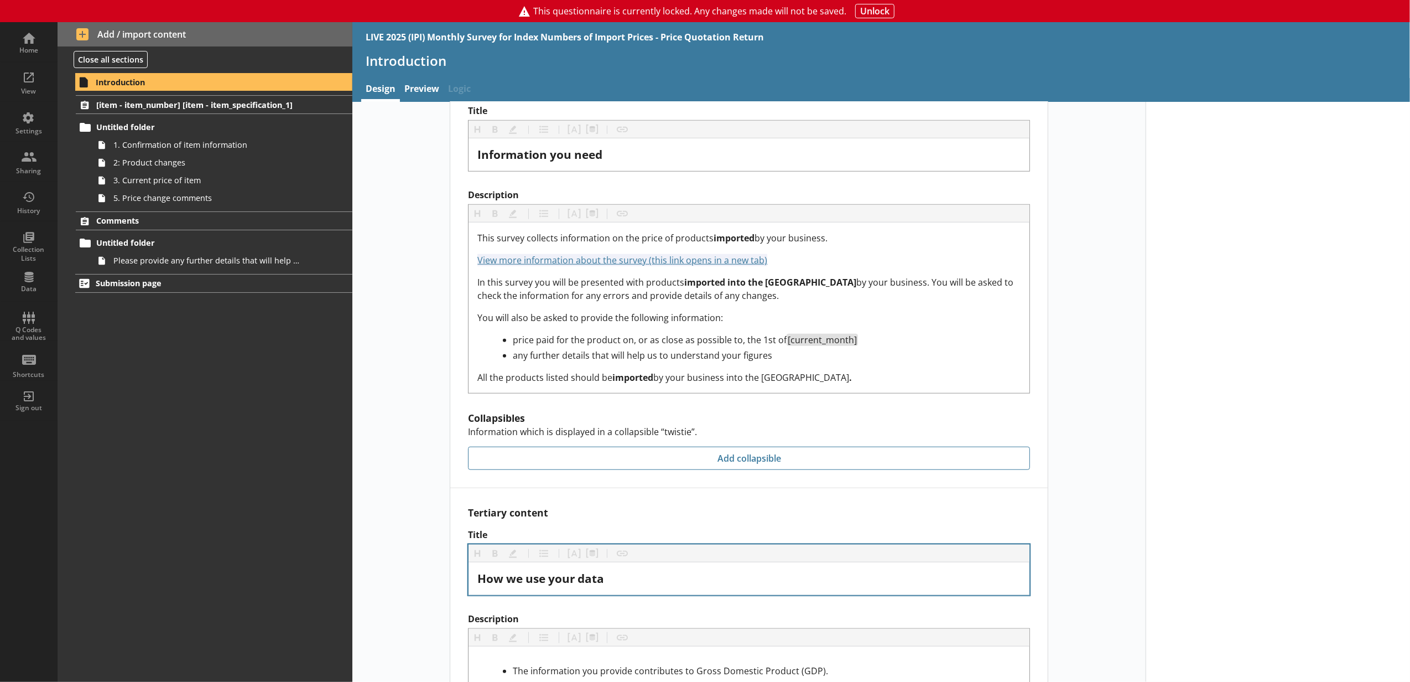
scroll to position [934, 0]
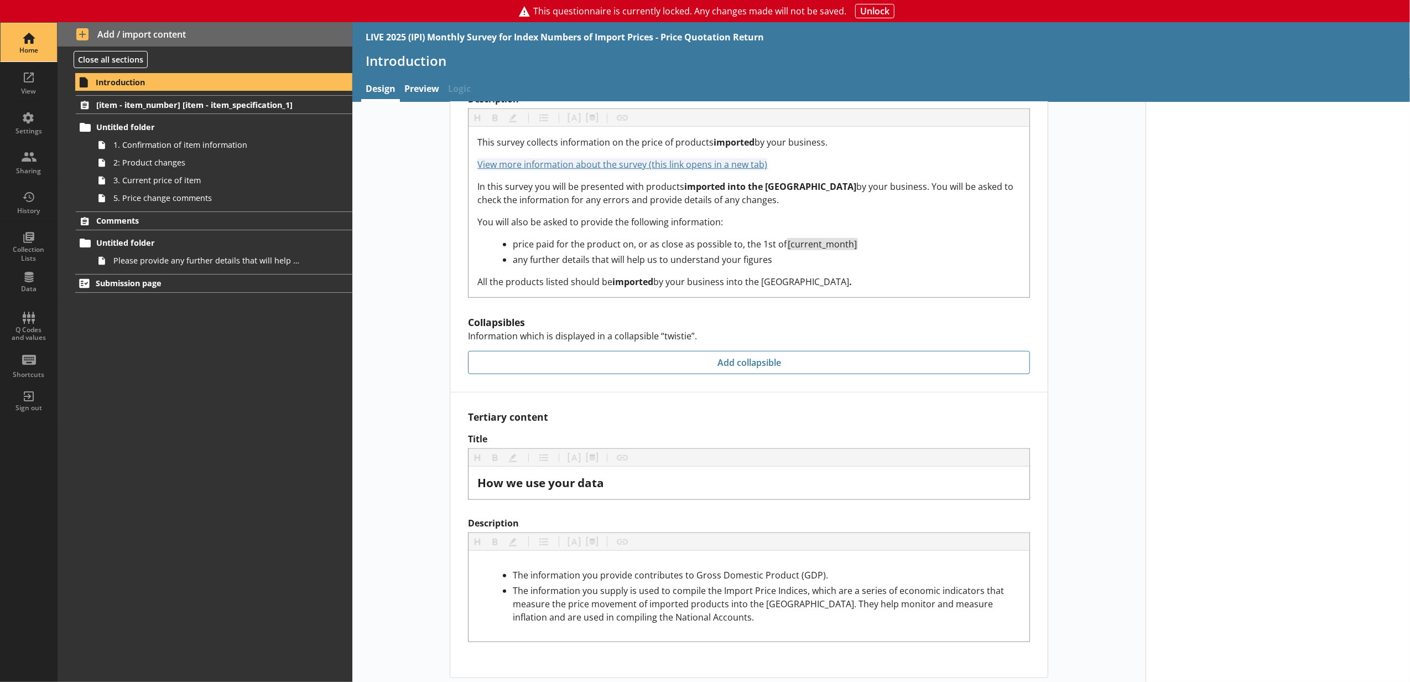
click at [49, 44] on link "Home" at bounding box center [29, 42] width 58 height 40
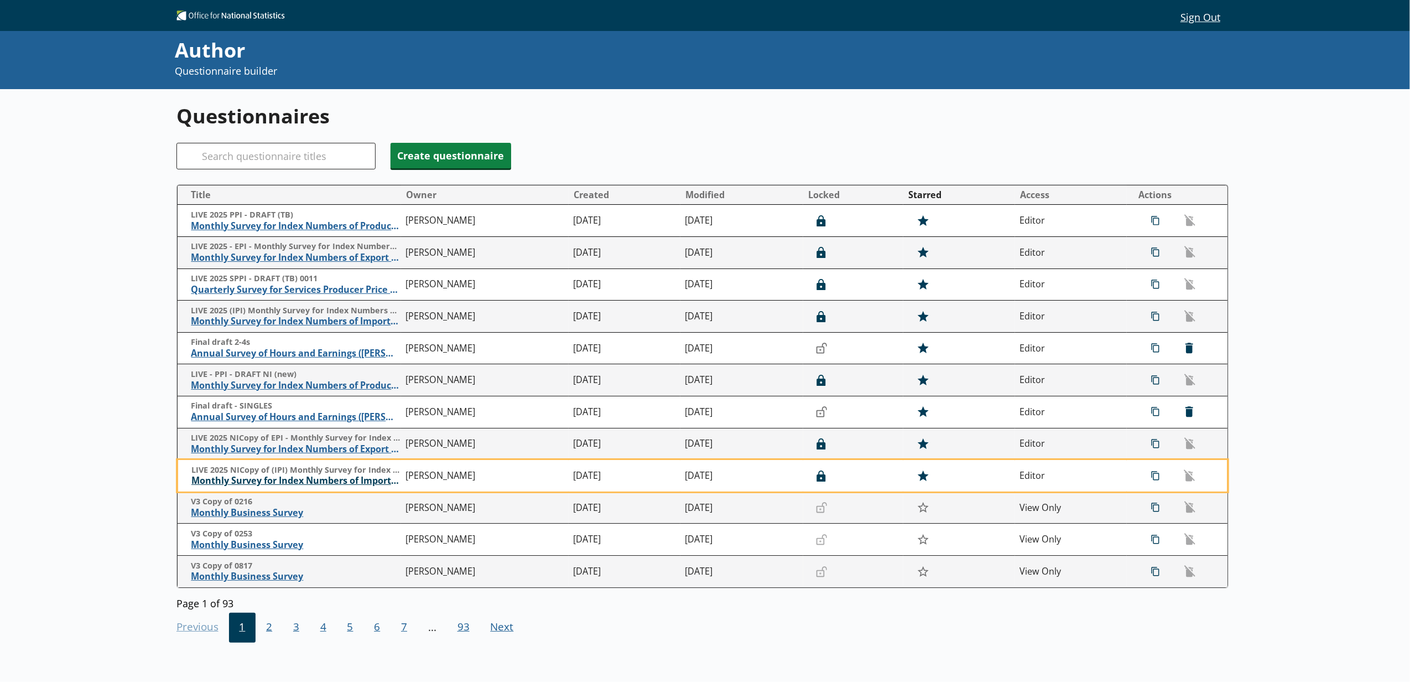
click at [266, 476] on span "Monthly Survey for Index Numbers of Import Prices - Price Quotation Return" at bounding box center [295, 481] width 209 height 12
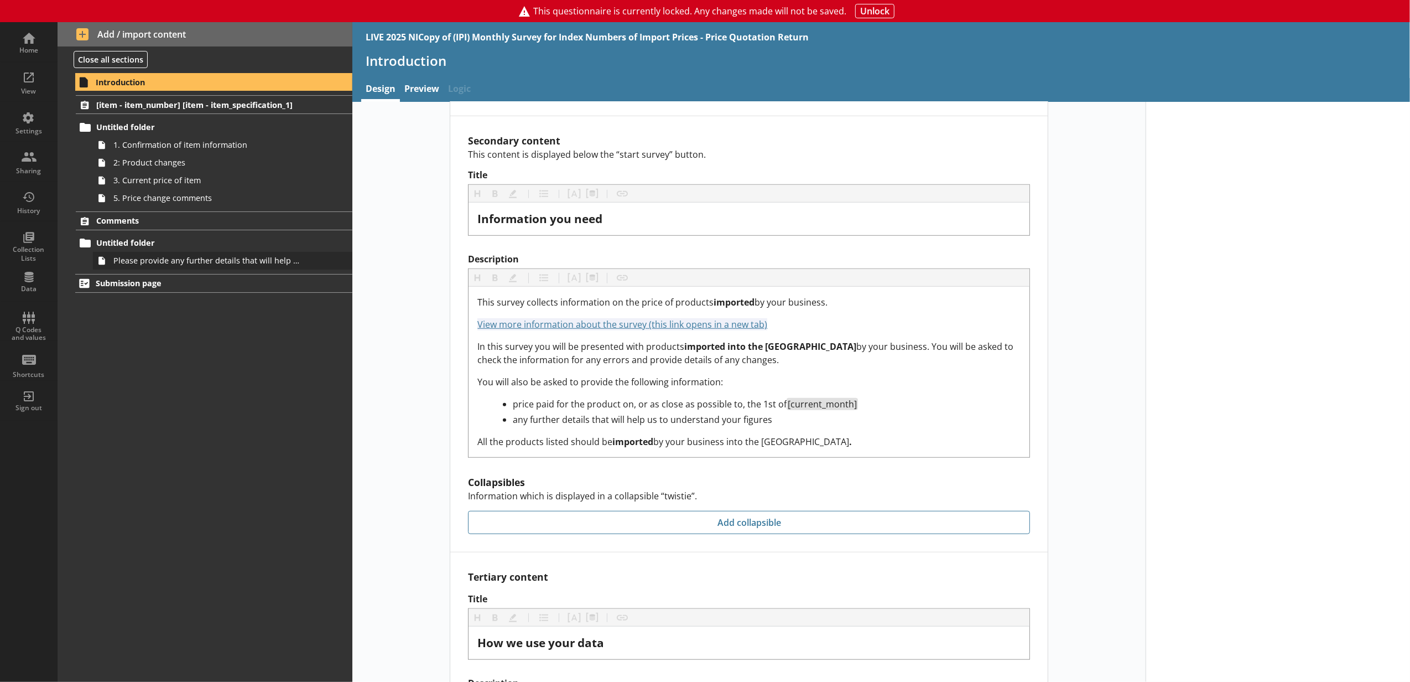
scroll to position [689, 0]
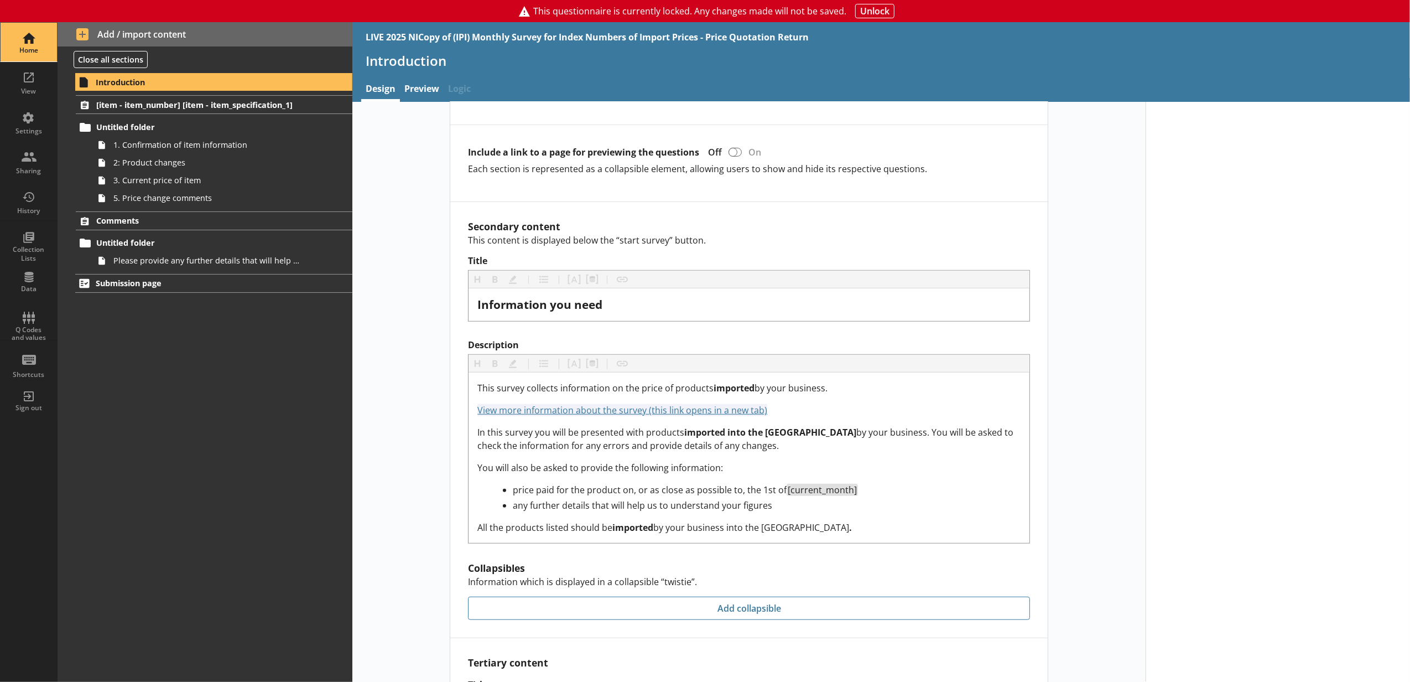
click at [17, 52] on div "Home" at bounding box center [28, 50] width 39 height 9
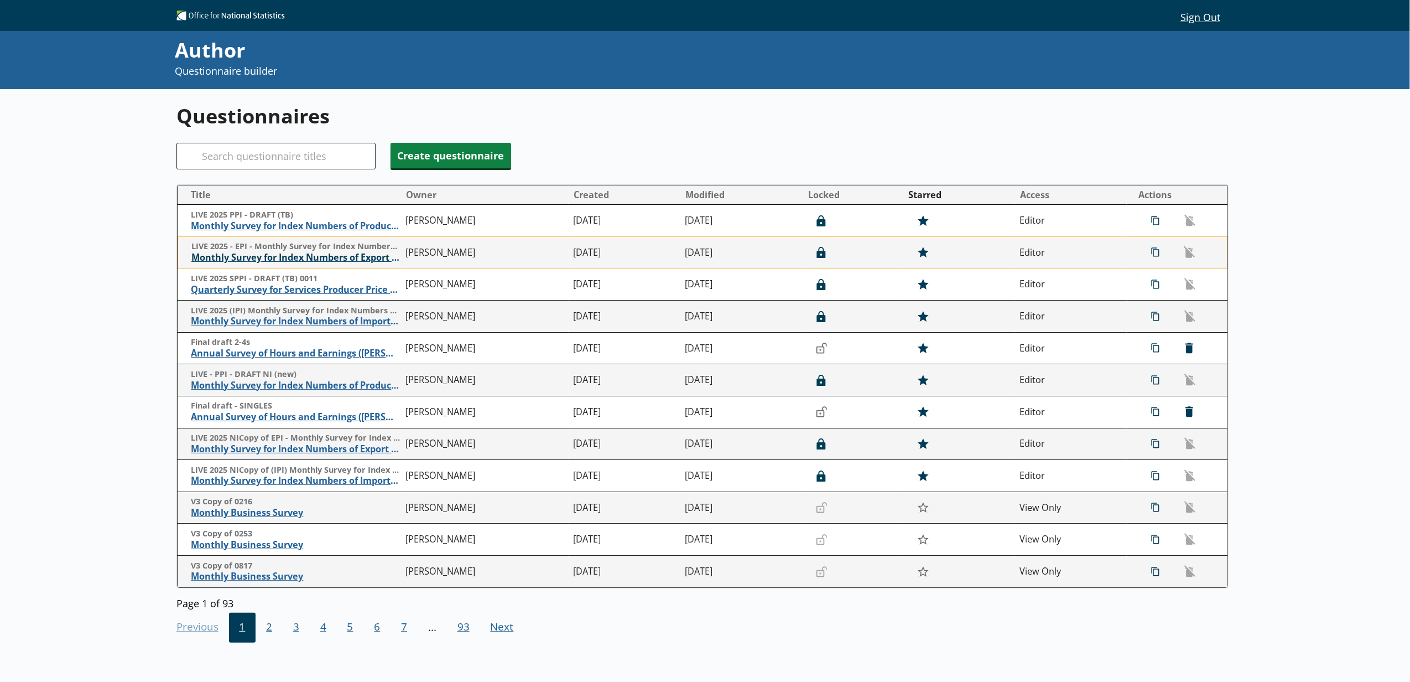
click at [258, 259] on span "Monthly Survey for Index Numbers of Export Prices - Price Quotation Return" at bounding box center [295, 258] width 209 height 12
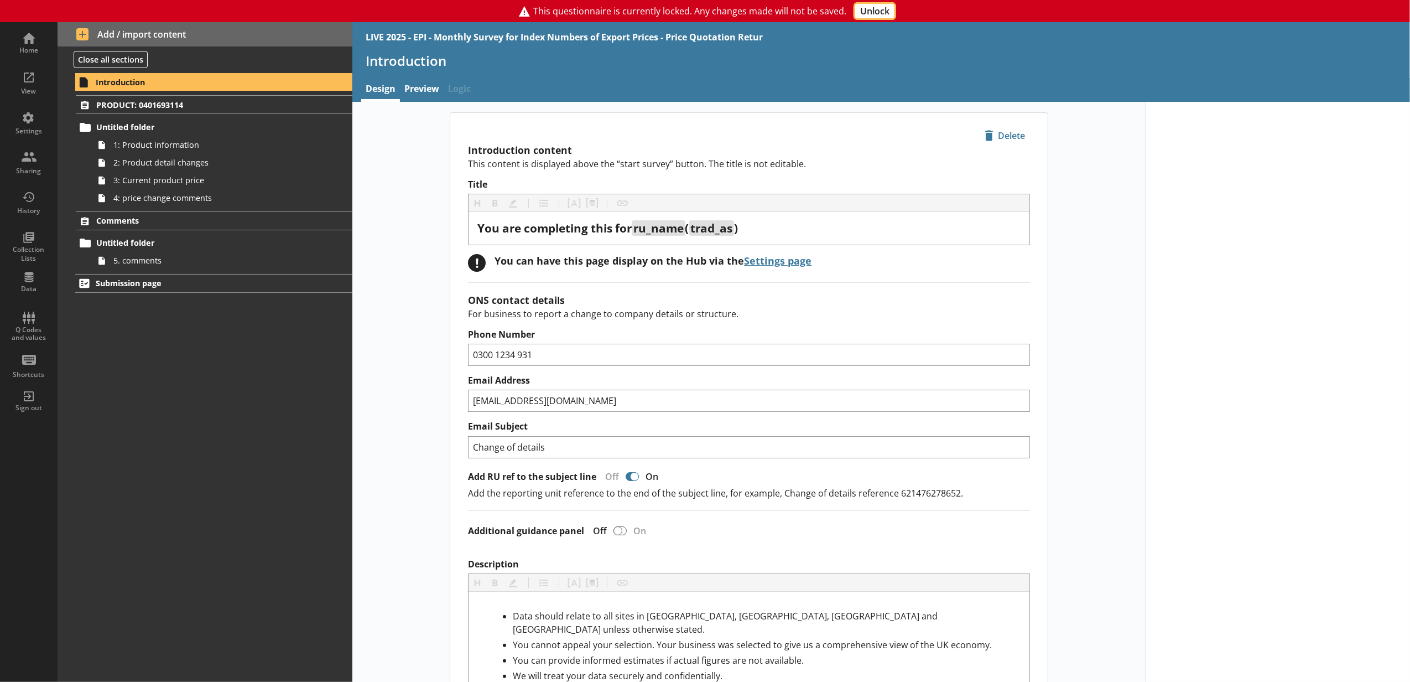
click at [863, 8] on button "Unlock" at bounding box center [874, 11] width 39 height 14
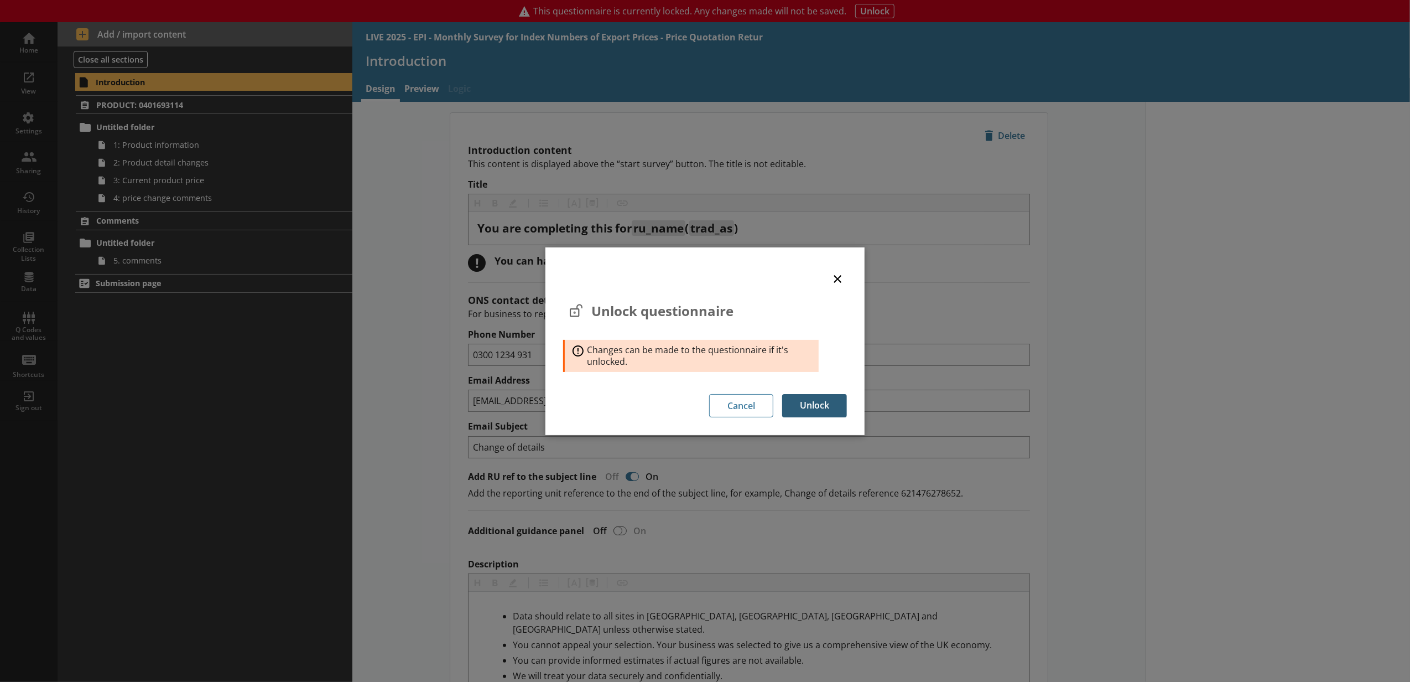
click at [800, 408] on button "Unlock" at bounding box center [814, 405] width 65 height 23
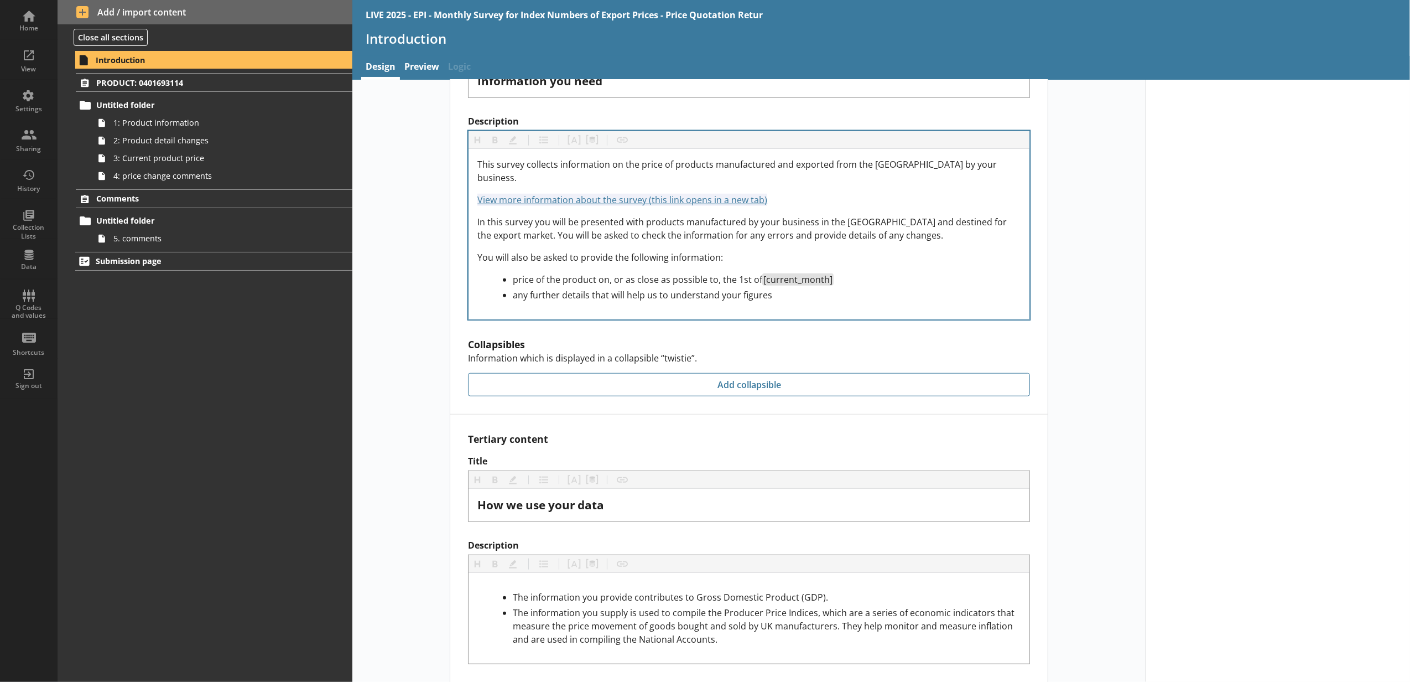
scroll to position [899, 0]
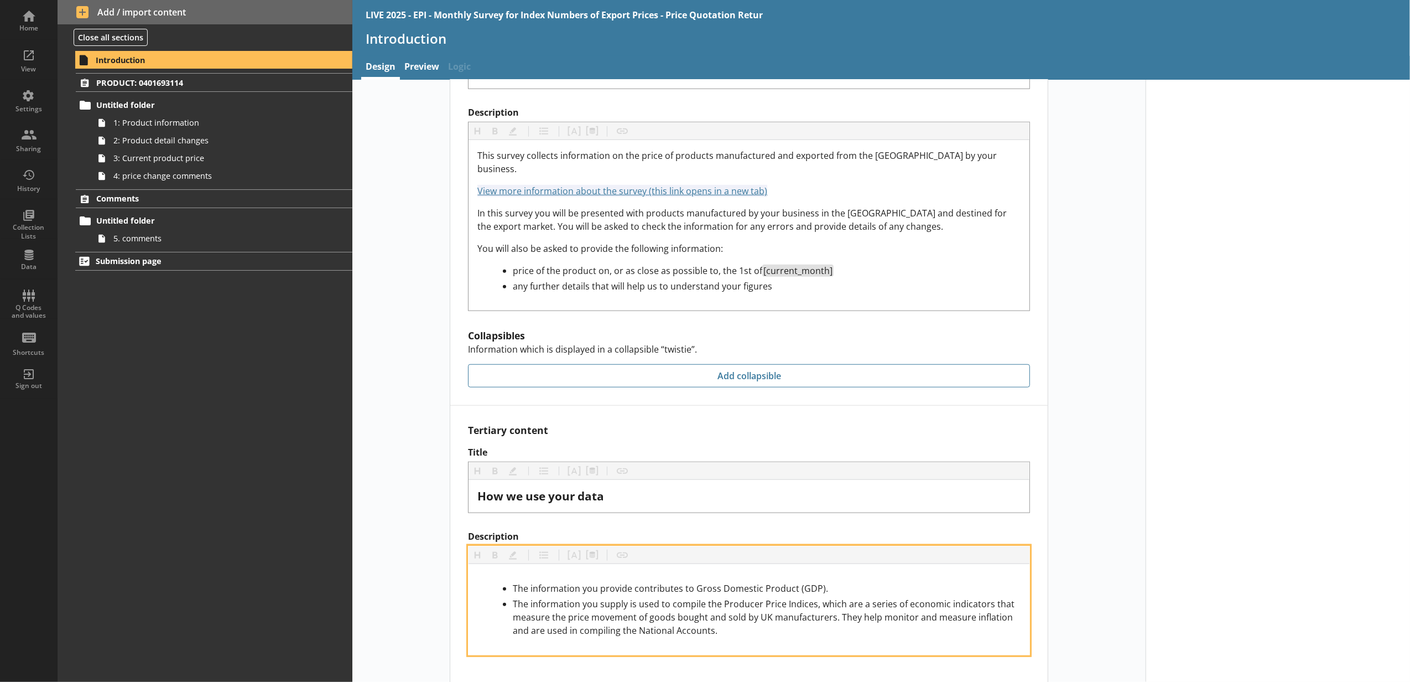
click at [733, 597] on span "The information you supply is used to compile the Producer Price Indices, which…" at bounding box center [765, 616] width 504 height 39
drag, startPoint x: 691, startPoint y: 600, endPoint x: 663, endPoint y: 602, distance: 28.3
click at [663, 602] on span "The information you supply is used to compile the Export Price Indices, which a…" at bounding box center [764, 616] width 502 height 39
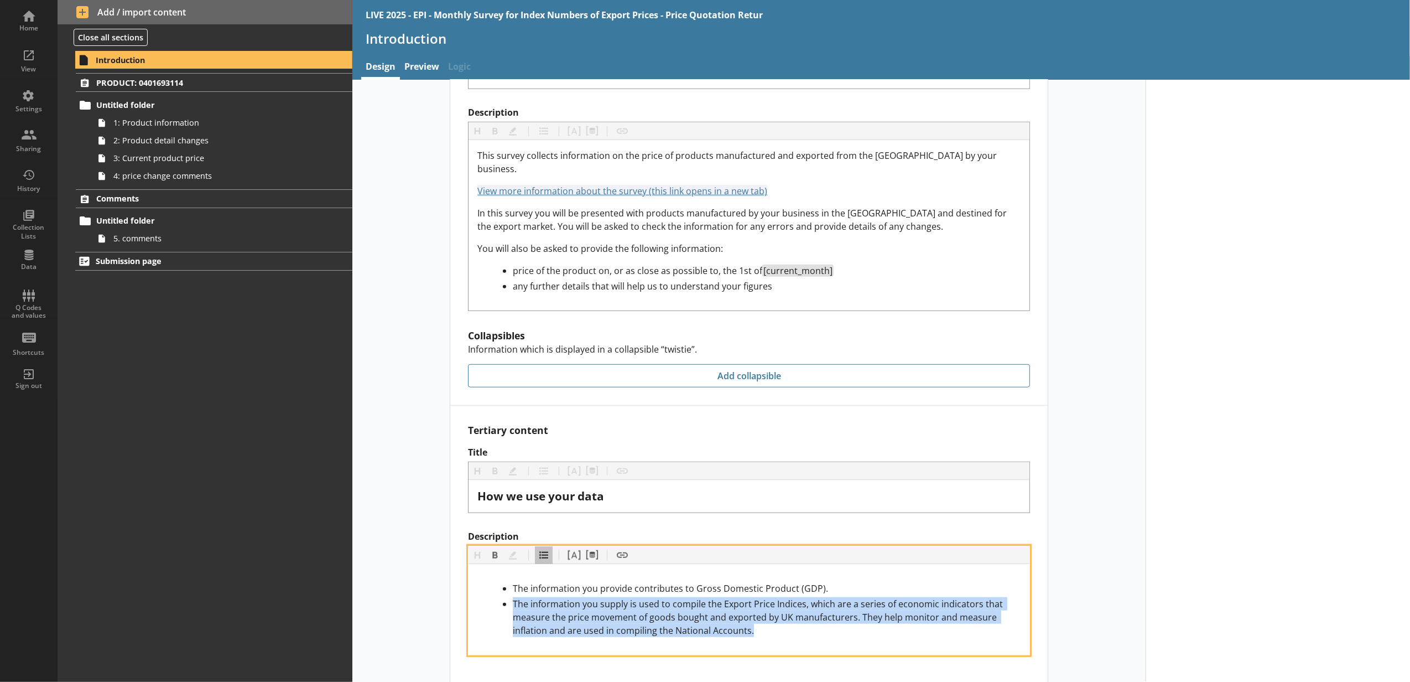
drag, startPoint x: 720, startPoint y: 610, endPoint x: 483, endPoint y: 582, distance: 238.3
click at [483, 582] on ul "The information you provide contributes to Gross Domestic Product (GDP). The in…" at bounding box center [748, 608] width 543 height 55
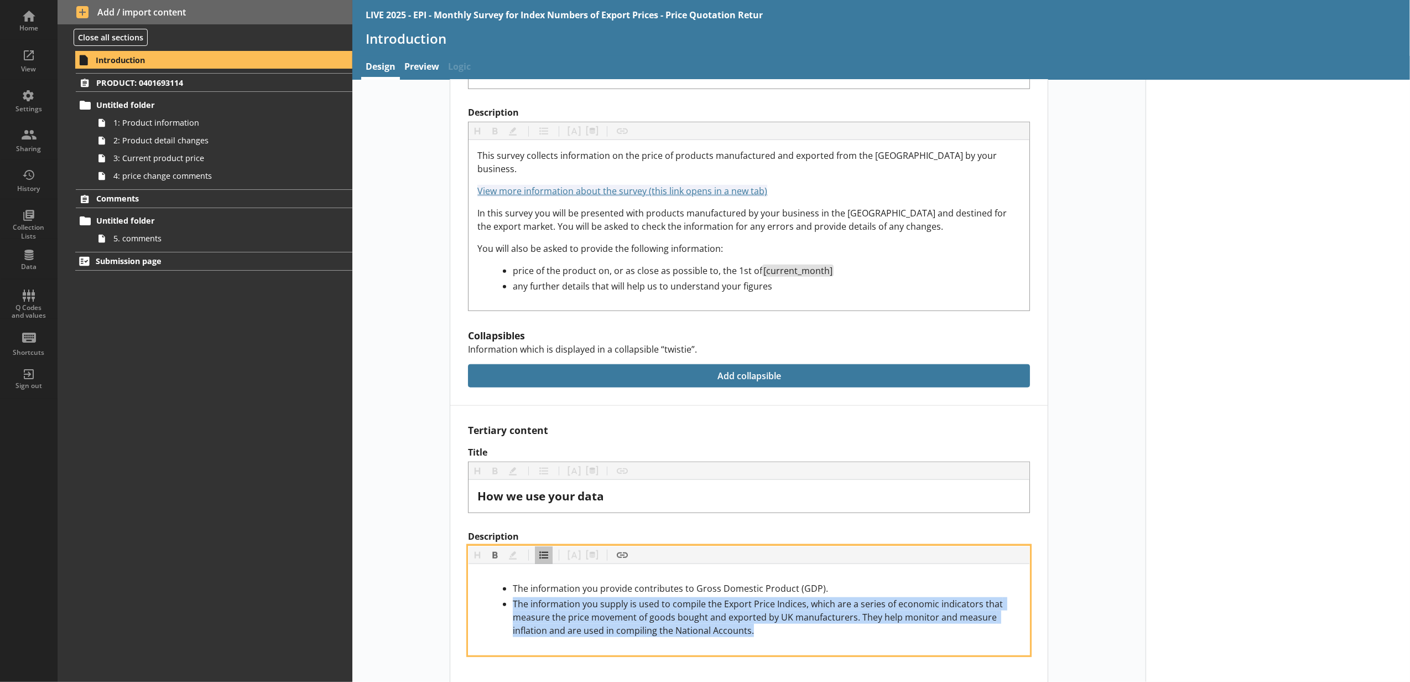
copy span "The information you supply is used to compile the Export Price Indices, which a…"
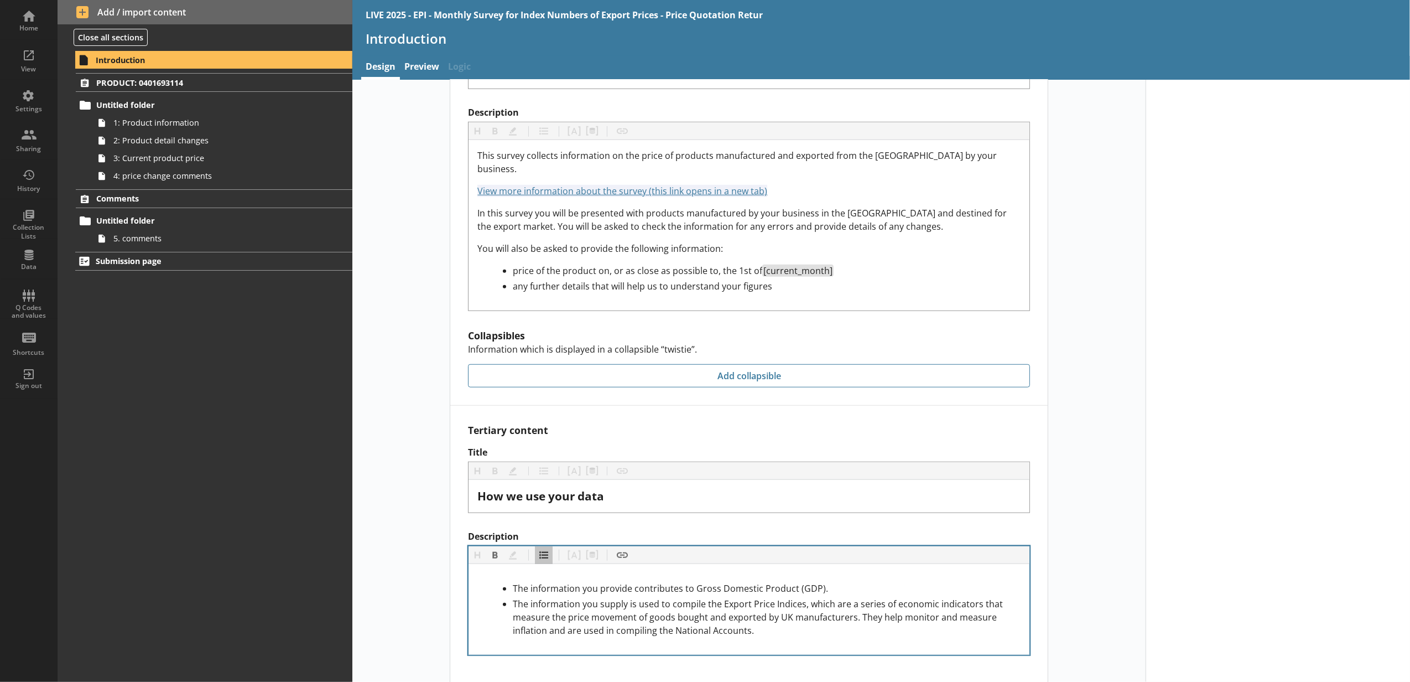
drag, startPoint x: 647, startPoint y: 633, endPoint x: 665, endPoint y: 612, distance: 27.9
click at [649, 633] on div "The information you provide contributes to Gross Domestic Product (GDP). The in…" at bounding box center [749, 609] width 561 height 91
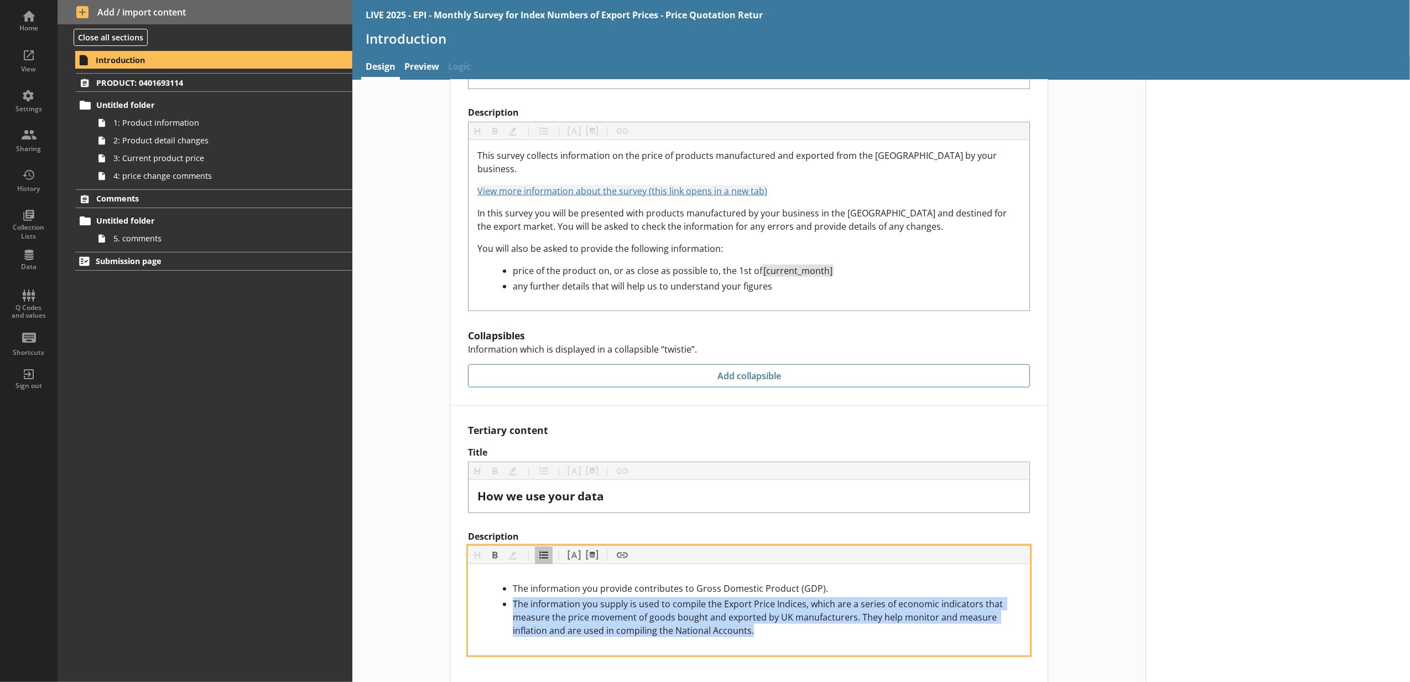
drag, startPoint x: 665, startPoint y: 612, endPoint x: 486, endPoint y: 581, distance: 181.9
click at [486, 581] on ul "The information you provide contributes to Gross Domestic Product (GDP). The in…" at bounding box center [748, 608] width 543 height 55
copy span "The information you supply is used to compile the Export Price Indices, which a…"
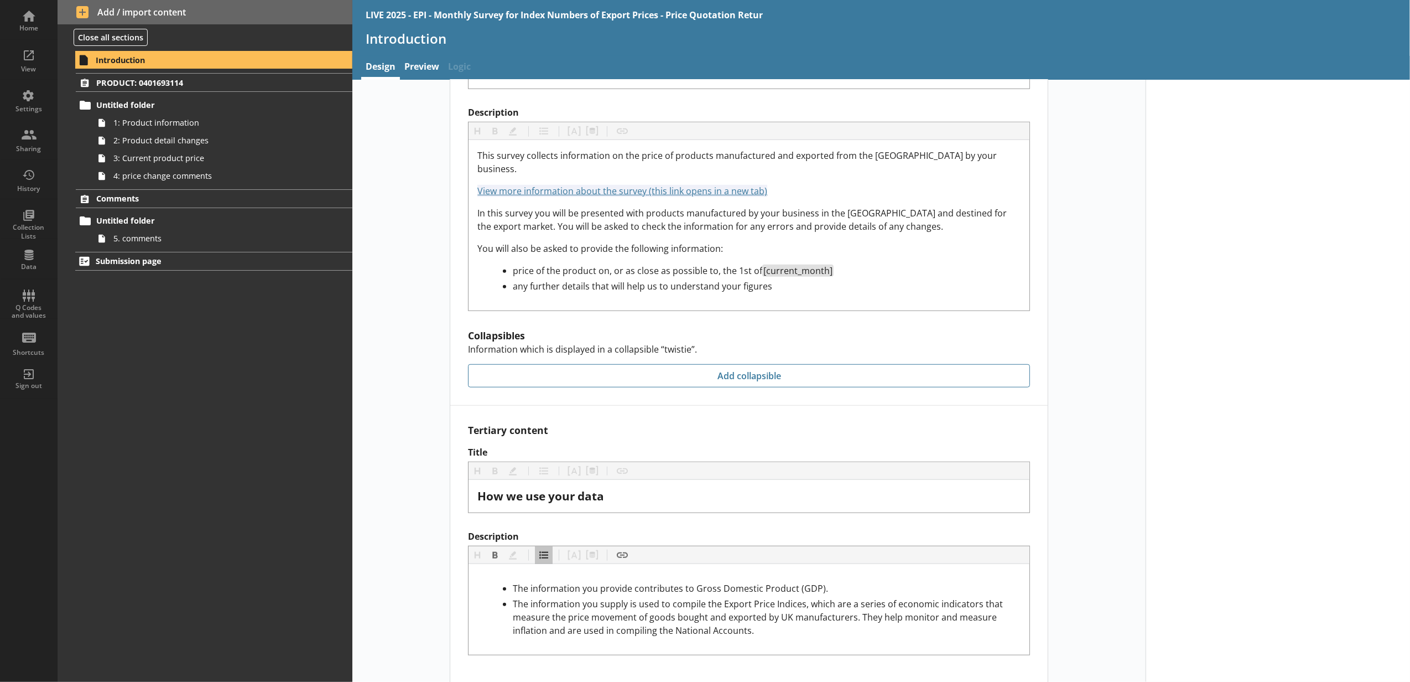
click at [260, 174] on span "4: price change comments" at bounding box center [207, 175] width 189 height 11
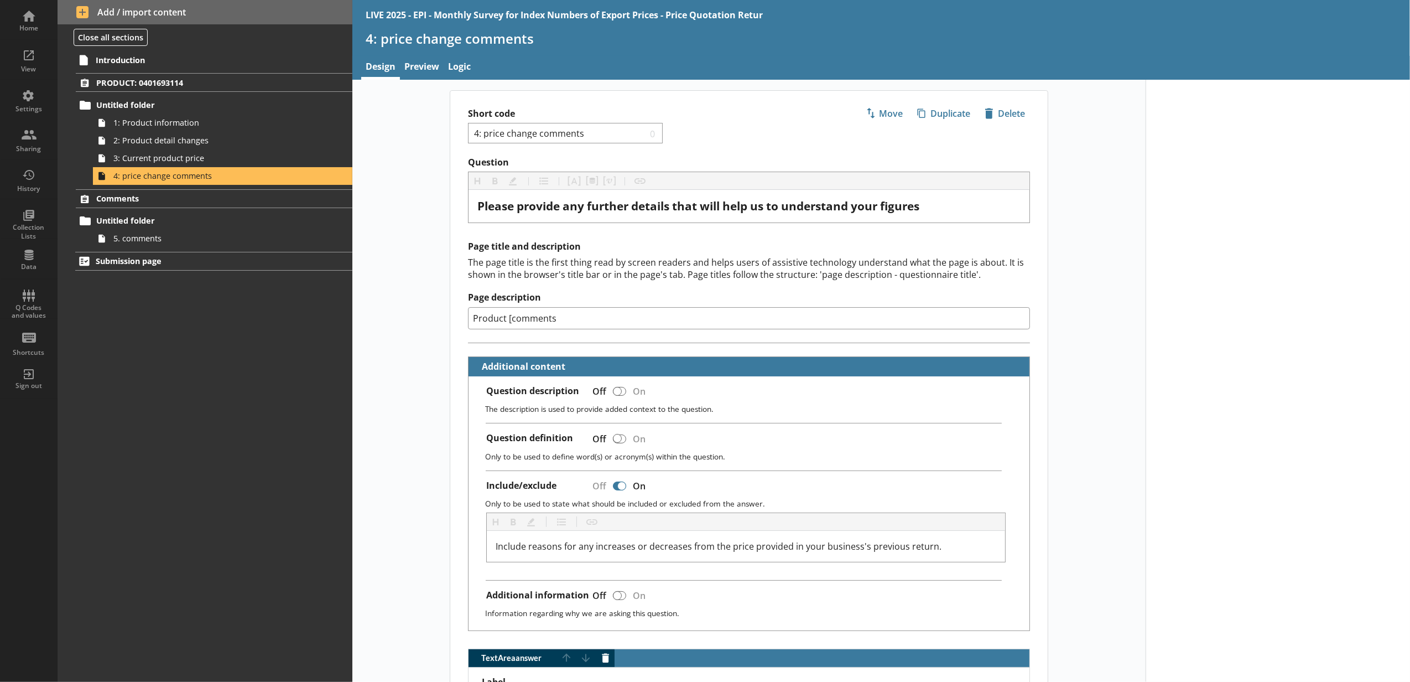
click at [503, 322] on input "Product [comments" at bounding box center [749, 318] width 562 height 22
type input "Product comments"
click at [1135, 388] on div "Short code 4: price change comments 0 Move icon-copy Duplicate icon-delete Crea…" at bounding box center [748, 503] width 793 height 826
click at [330, 246] on link "5. comments" at bounding box center [222, 239] width 259 height 18
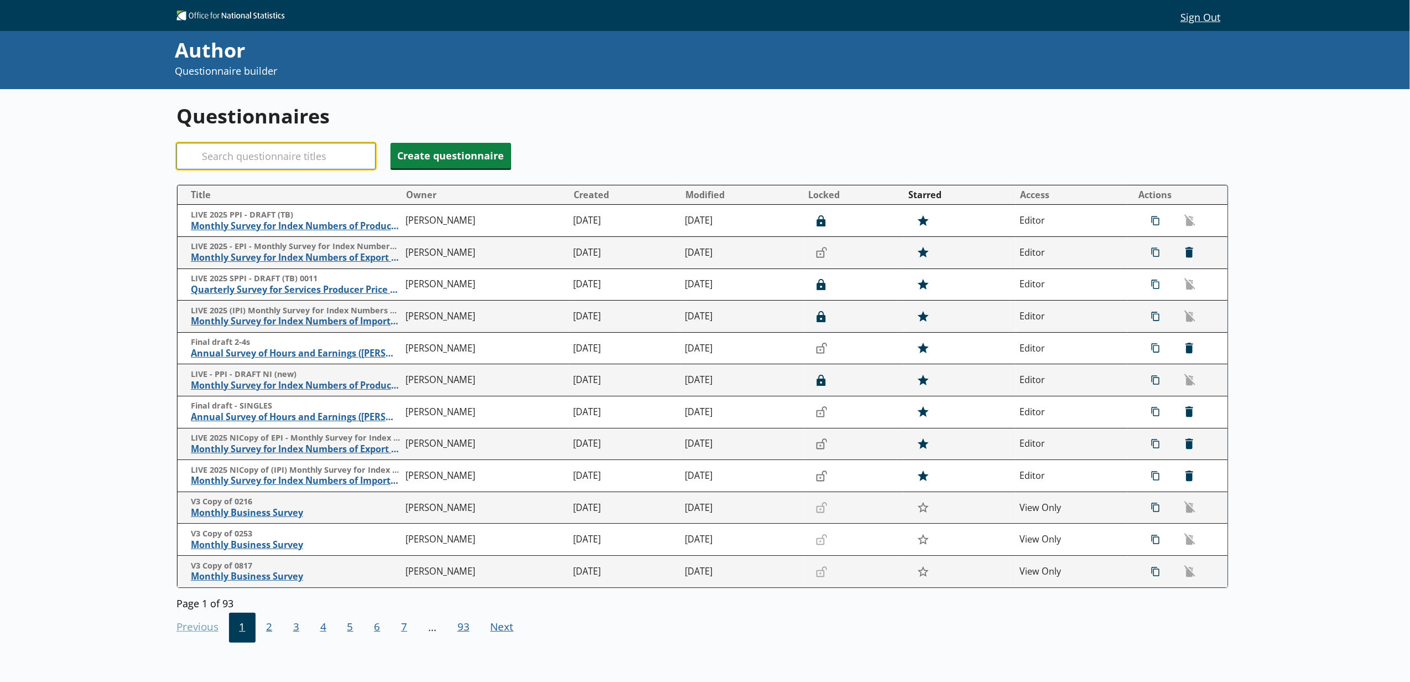
click at [257, 152] on input "Search" at bounding box center [275, 156] width 199 height 27
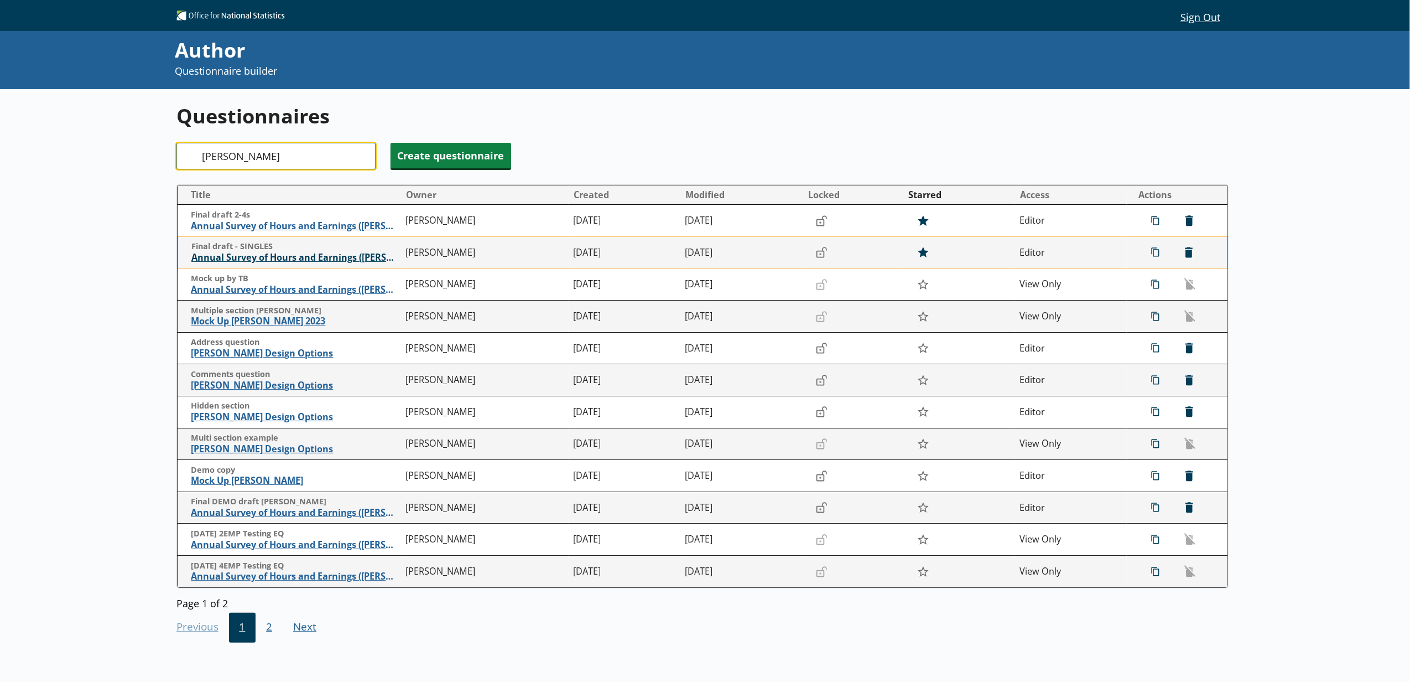
type input "[PERSON_NAME]"
click at [298, 257] on span "Annual Survey of Hours and Earnings ([PERSON_NAME])" at bounding box center [295, 258] width 209 height 12
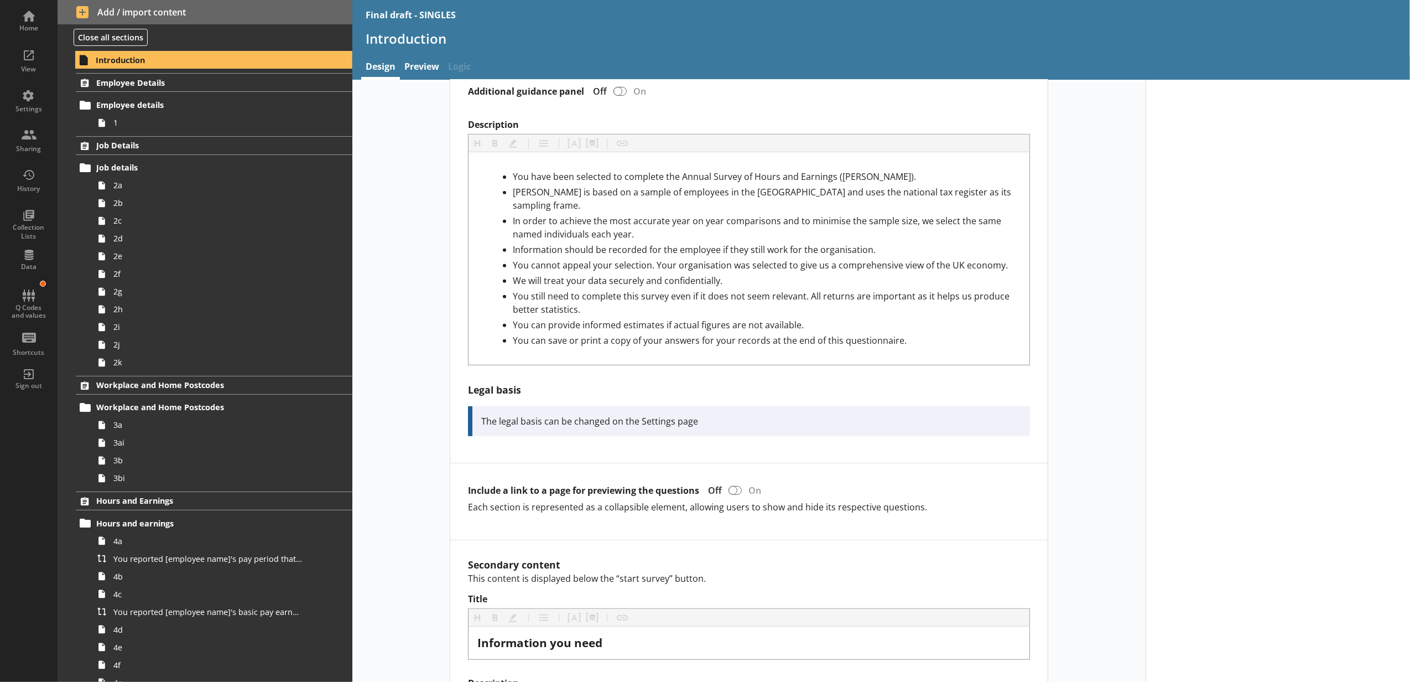
scroll to position [492, 0]
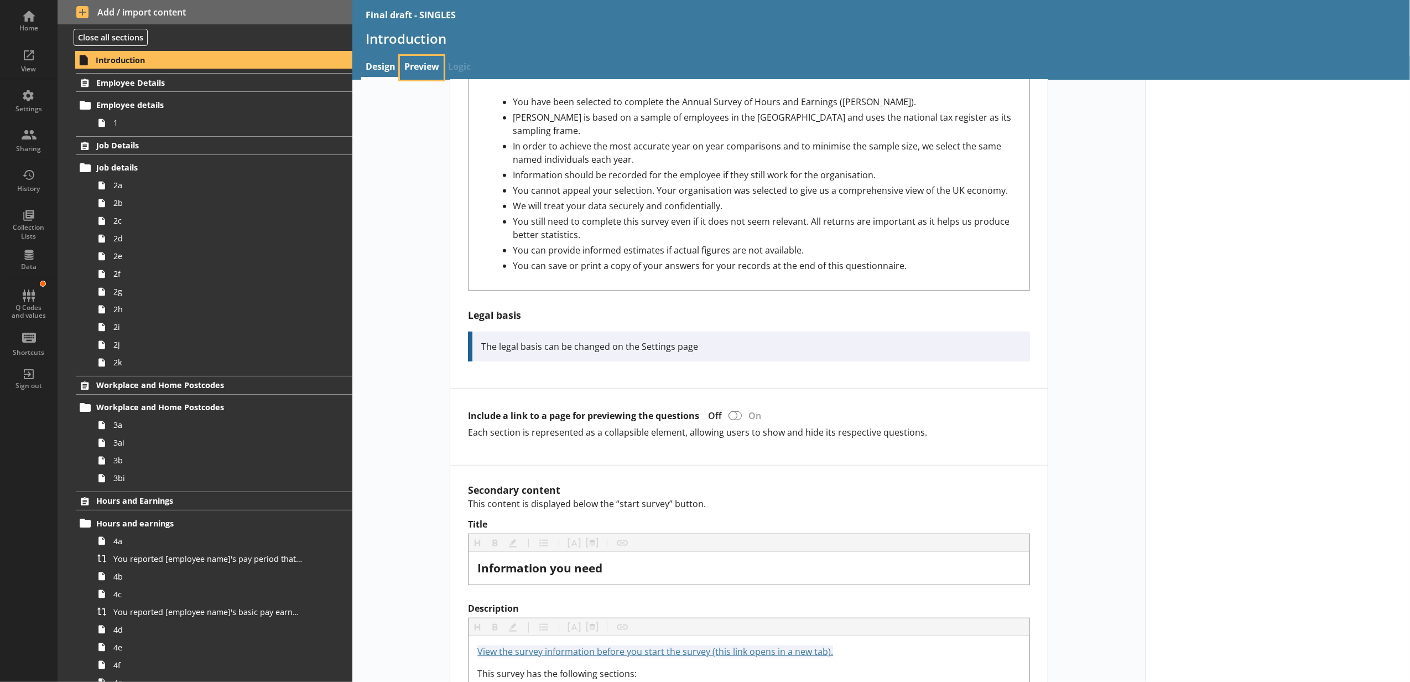
click at [417, 70] on link "Preview" at bounding box center [422, 68] width 44 height 24
